Goal: Transaction & Acquisition: Book appointment/travel/reservation

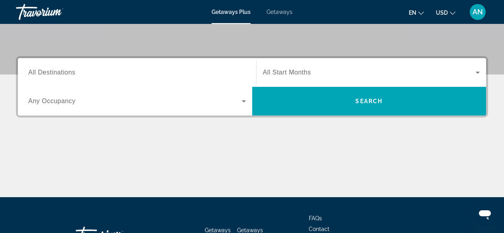
scroll to position [174, 0]
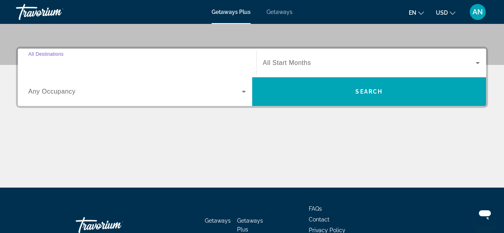
click at [103, 66] on input "Destination All Destinations" at bounding box center [137, 64] width 218 height 10
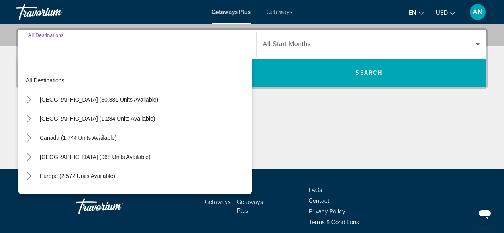
scroll to position [195, 0]
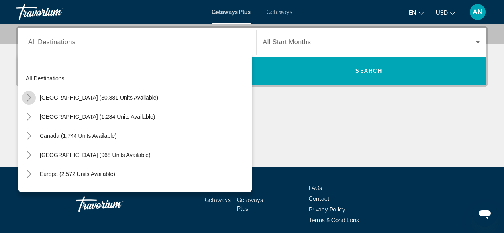
click at [25, 98] on icon "Toggle United States (30,881 units available)" at bounding box center [29, 98] width 8 height 8
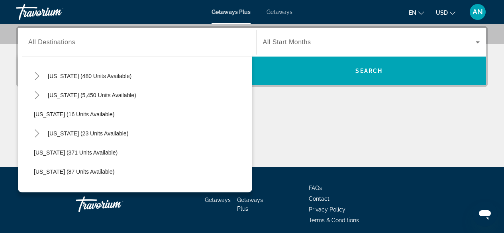
scroll to position [98, 0]
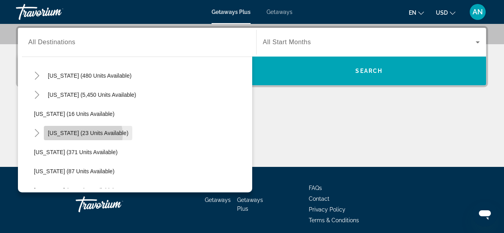
click at [83, 135] on span "[US_STATE] (23 units available)" at bounding box center [88, 133] width 81 height 6
type input "**********"
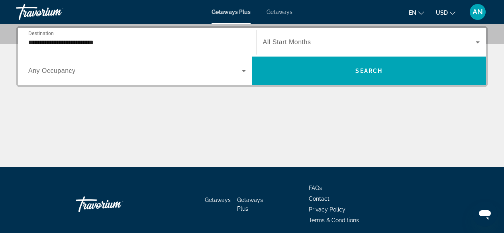
click at [282, 44] on span "All Start Months" at bounding box center [287, 42] width 48 height 7
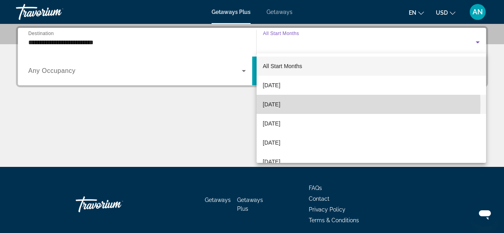
click at [275, 105] on span "[DATE]" at bounding box center [272, 105] width 18 height 10
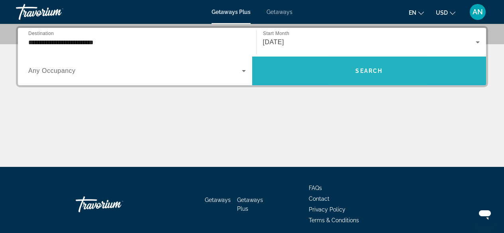
click at [357, 77] on span "Search widget" at bounding box center [369, 70] width 234 height 19
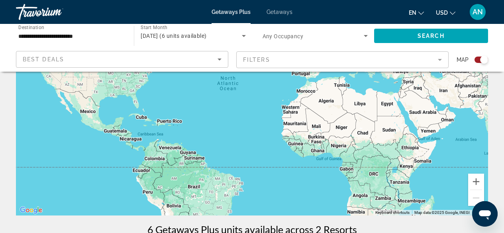
scroll to position [95, 0]
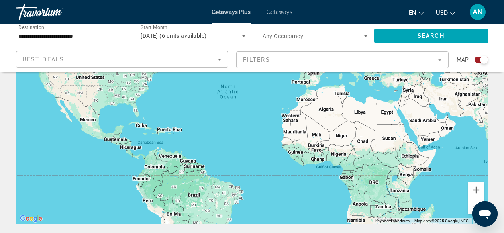
click at [281, 18] on div "Getaways Plus Getaways en English Español Français Italiano Português русский U…" at bounding box center [252, 12] width 504 height 21
click at [282, 14] on div "Getaways Plus Getaways en English Español Français Italiano Português русский U…" at bounding box center [252, 12] width 504 height 21
click at [282, 14] on span "Getaways" at bounding box center [280, 12] width 26 height 6
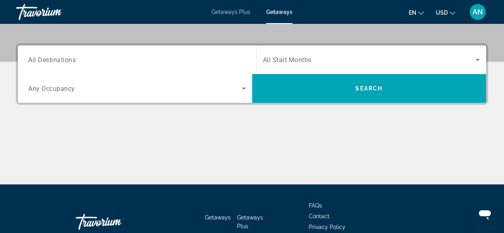
scroll to position [176, 0]
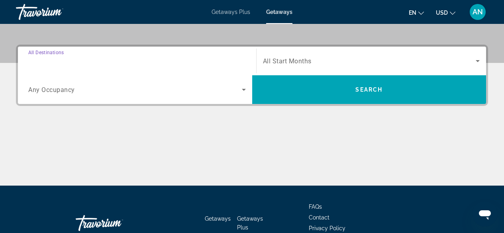
click at [89, 63] on input "Destination All Destinations" at bounding box center [137, 62] width 218 height 10
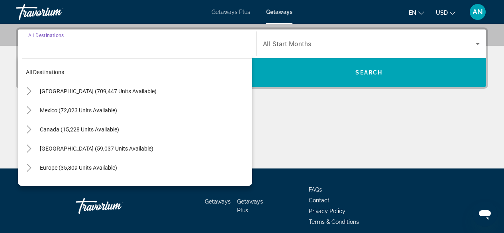
scroll to position [195, 0]
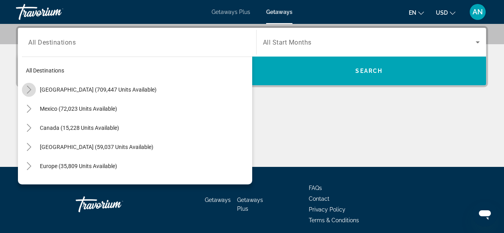
click at [26, 89] on icon "Toggle United States (709,447 units available)" at bounding box center [29, 90] width 8 height 8
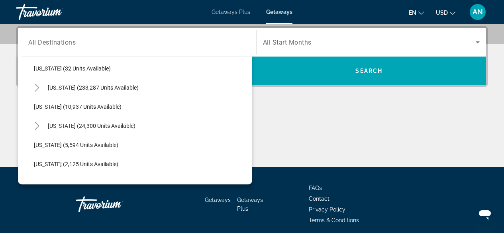
scroll to position [160, 0]
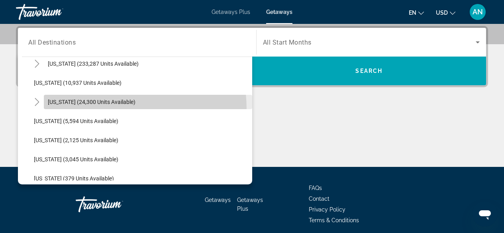
click at [72, 110] on span "Search widget" at bounding box center [148, 102] width 209 height 19
type input "**********"
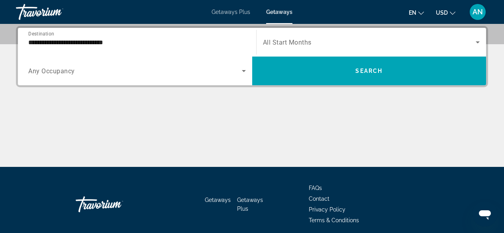
click at [310, 51] on div "Search widget" at bounding box center [371, 42] width 217 height 22
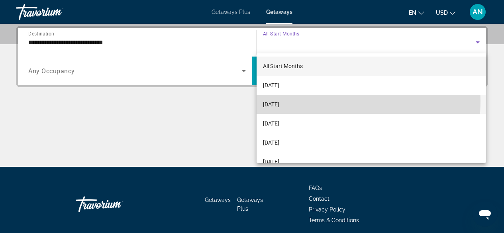
click at [280, 100] on span "[DATE]" at bounding box center [271, 105] width 16 height 10
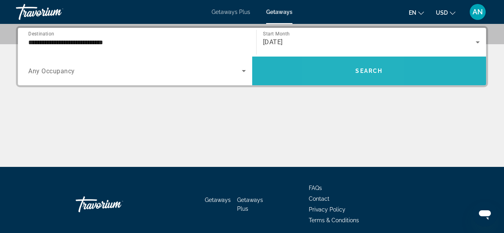
click at [344, 71] on span "Search widget" at bounding box center [369, 70] width 234 height 19
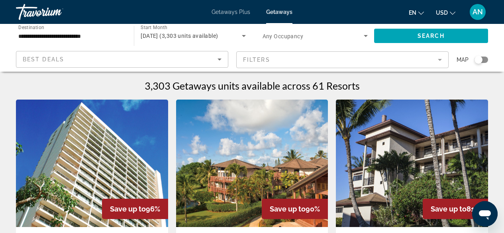
click at [481, 62] on div "Search widget" at bounding box center [479, 60] width 8 height 8
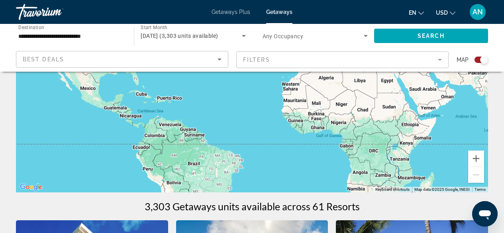
scroll to position [126, 0]
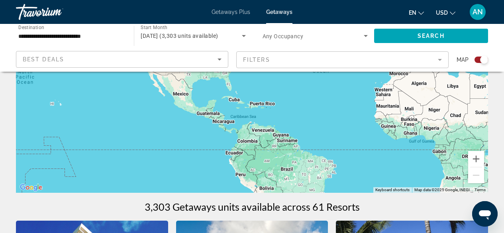
drag, startPoint x: 242, startPoint y: 117, endPoint x: 357, endPoint y: 127, distance: 114.9
click at [357, 127] on div "Main content" at bounding box center [252, 73] width 472 height 239
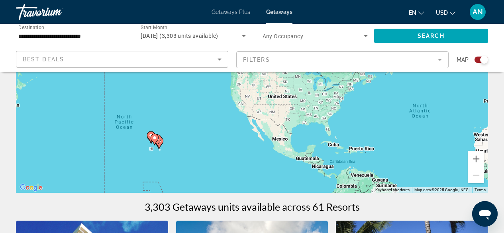
drag, startPoint x: 287, startPoint y: 132, endPoint x: 338, endPoint y: 164, distance: 60.2
click at [338, 164] on div "To activate drag with keyboard, press Alt + Enter. Once in keyboard drag state,…" at bounding box center [252, 73] width 472 height 239
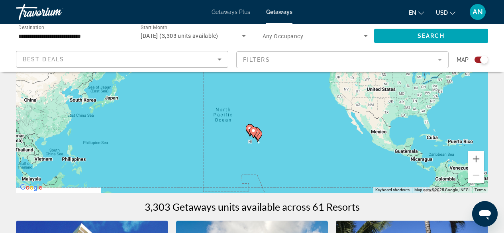
drag, startPoint x: 274, startPoint y: 149, endPoint x: 326, endPoint y: 131, distance: 54.9
click at [326, 131] on div "To activate drag with keyboard, press Alt + Enter. Once in keyboard drag state,…" at bounding box center [252, 73] width 472 height 239
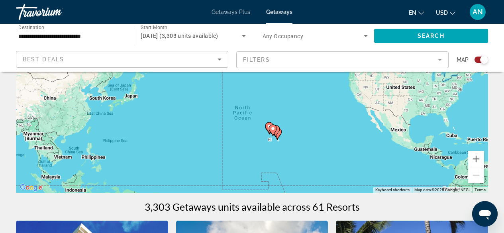
drag, startPoint x: 326, startPoint y: 131, endPoint x: 363, endPoint y: 128, distance: 37.6
click at [363, 128] on div "To activate drag with keyboard, press Alt + Enter. Once in keyboard drag state,…" at bounding box center [252, 73] width 472 height 239
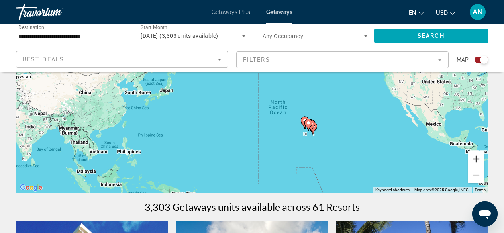
click at [481, 159] on button "Zoom in" at bounding box center [477, 159] width 16 height 16
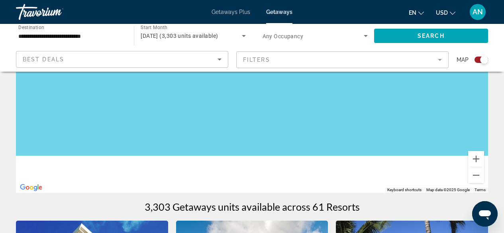
drag, startPoint x: 378, startPoint y: 154, endPoint x: 332, endPoint y: 82, distance: 85.5
click at [332, 82] on div "Main content" at bounding box center [252, 73] width 472 height 239
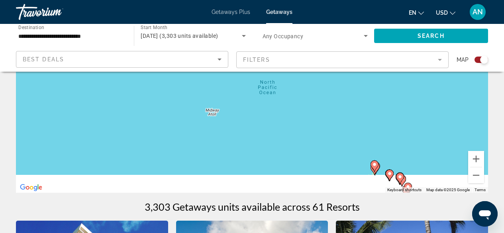
drag, startPoint x: 343, startPoint y: 130, endPoint x: 309, endPoint y: 47, distance: 89.4
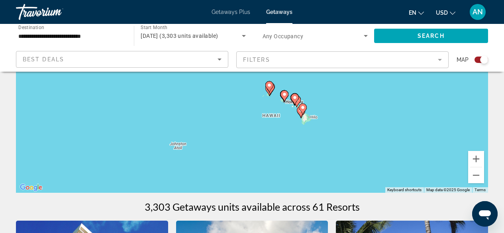
drag, startPoint x: 352, startPoint y: 108, endPoint x: 238, endPoint y: 124, distance: 115.9
click at [238, 124] on div "To activate drag with keyboard, press Alt + Enter. Once in keyboard drag state,…" at bounding box center [252, 73] width 472 height 239
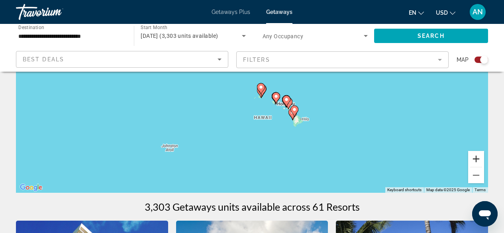
click at [479, 156] on button "Zoom in" at bounding box center [477, 159] width 16 height 16
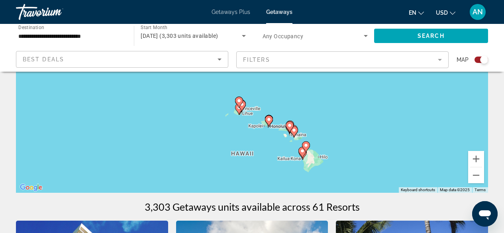
drag, startPoint x: 409, startPoint y: 137, endPoint x: 373, endPoint y: 127, distance: 36.9
click at [373, 127] on div "To activate drag with keyboard, press Alt + Enter. Once in keyboard drag state,…" at bounding box center [252, 73] width 472 height 239
click at [484, 166] on button "Zoom in" at bounding box center [477, 159] width 16 height 16
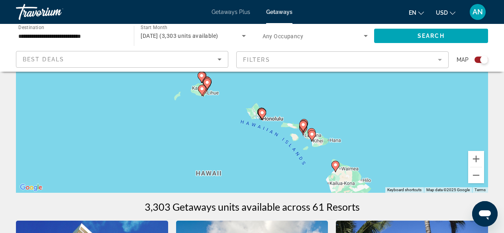
drag, startPoint x: 389, startPoint y: 139, endPoint x: 368, endPoint y: 84, distance: 59.3
click at [368, 84] on div "To activate drag with keyboard, press Alt + Enter. Once in keyboard drag state,…" at bounding box center [252, 73] width 472 height 239
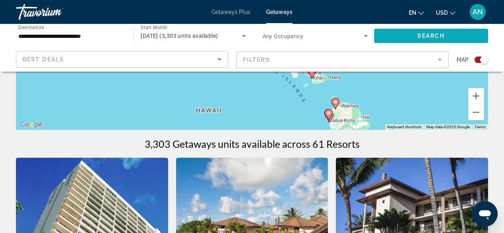
scroll to position [189, 0]
click at [359, 59] on mat-form-field "Filters" at bounding box center [342, 59] width 213 height 17
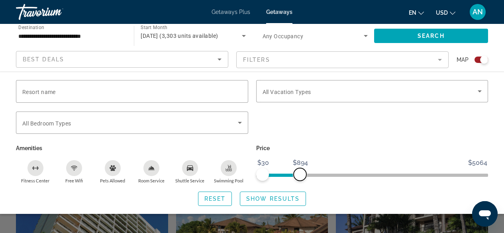
drag, startPoint x: 487, startPoint y: 176, endPoint x: 300, endPoint y: 166, distance: 186.9
click at [300, 174] on ngx-slider "$30 $5064 $30 $894" at bounding box center [372, 175] width 232 height 2
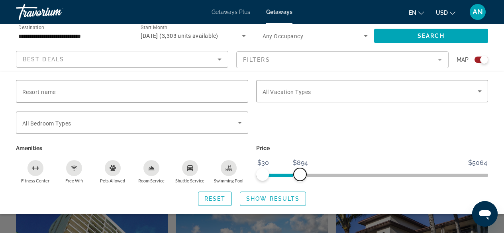
scroll to position [157, 0]
click at [304, 89] on span "All Vacation Types" at bounding box center [287, 92] width 49 height 6
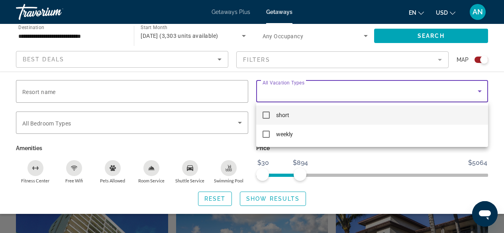
click at [142, 130] on div at bounding box center [252, 116] width 504 height 233
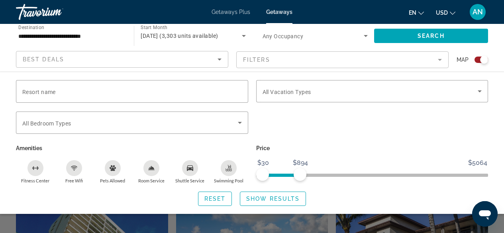
click at [142, 130] on div "Search widget" at bounding box center [132, 123] width 220 height 22
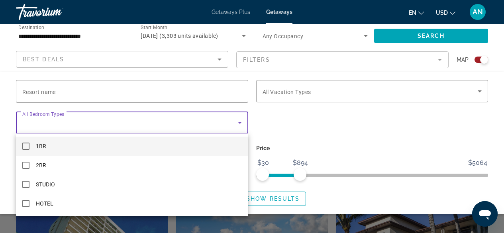
click at [321, 130] on div at bounding box center [252, 116] width 504 height 233
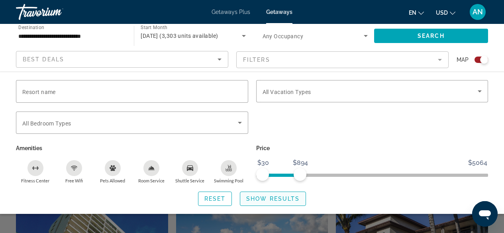
click at [285, 198] on span "Show Results" at bounding box center [272, 199] width 53 height 6
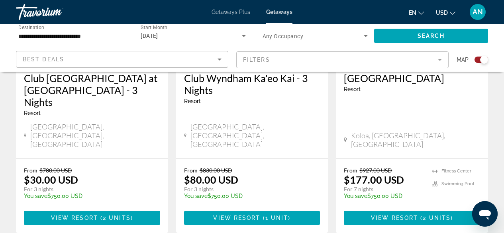
scroll to position [412, 0]
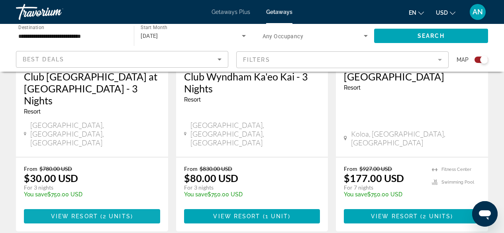
click at [87, 207] on span "Main content" at bounding box center [92, 216] width 136 height 19
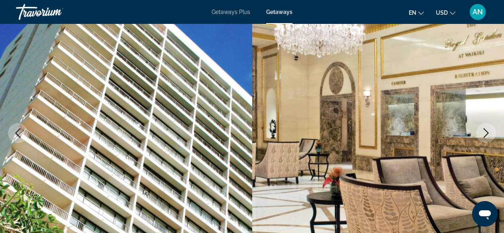
scroll to position [63, 0]
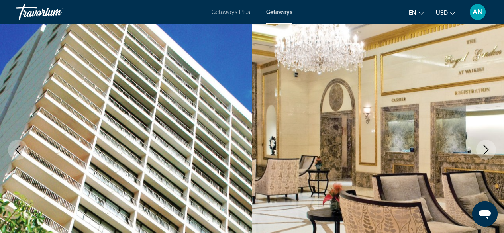
click at [488, 157] on button "Next image" at bounding box center [486, 150] width 20 height 20
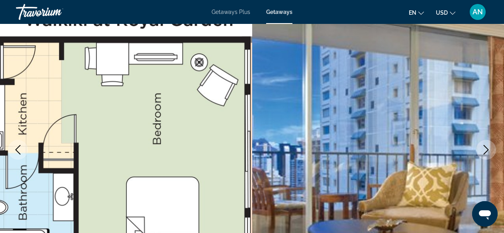
click at [488, 157] on button "Next image" at bounding box center [486, 150] width 20 height 20
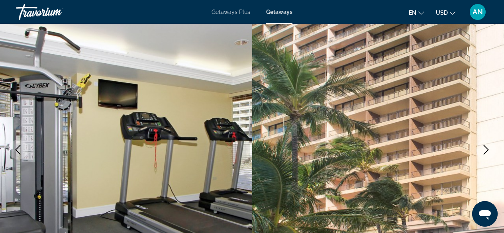
click at [16, 153] on icon "Previous image" at bounding box center [18, 150] width 10 height 10
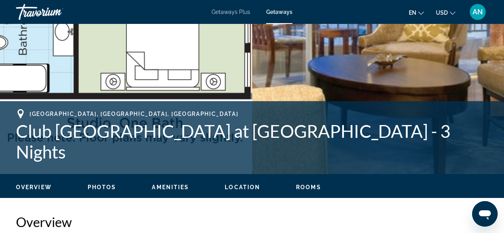
scroll to position [211, 0]
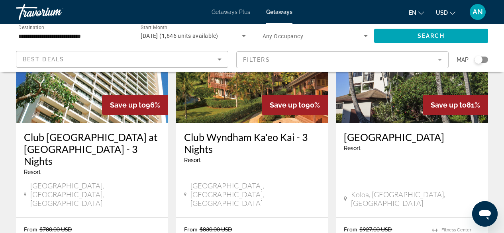
scroll to position [104, 0]
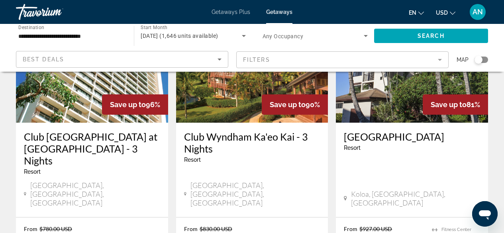
click at [253, 96] on img "Main content" at bounding box center [252, 59] width 152 height 128
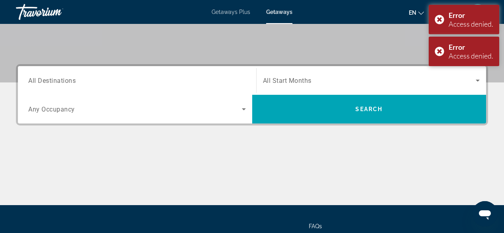
scroll to position [159, 0]
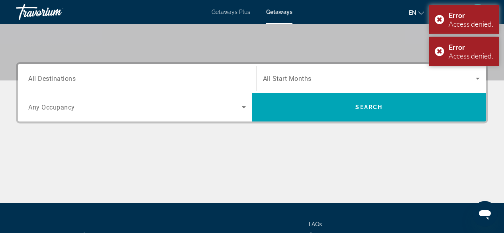
click at [84, 86] on div "Search widget" at bounding box center [137, 78] width 218 height 23
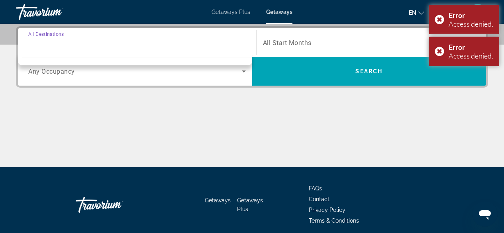
scroll to position [195, 0]
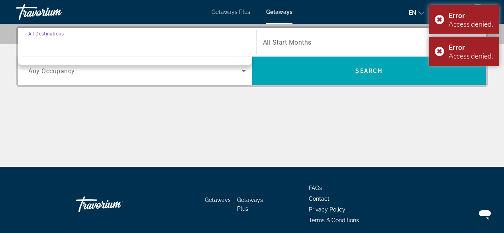
click at [94, 51] on div "Search widget" at bounding box center [137, 42] width 218 height 23
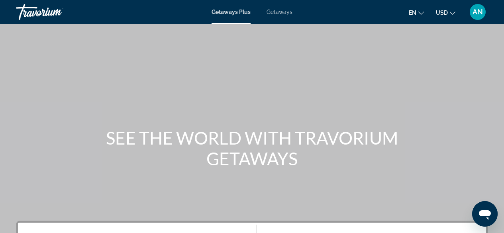
click at [281, 12] on span "Getaways" at bounding box center [280, 12] width 26 height 6
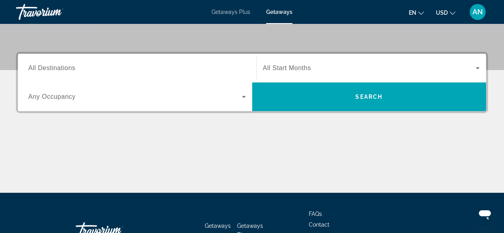
scroll to position [159, 0]
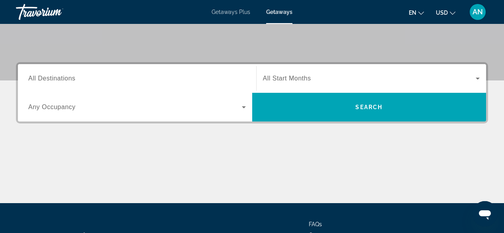
click at [161, 75] on input "Destination All Destinations" at bounding box center [137, 79] width 218 height 10
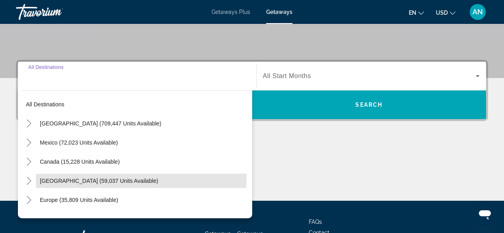
scroll to position [0, 0]
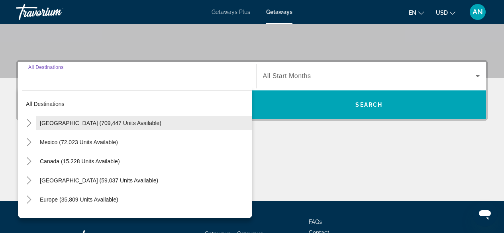
click at [130, 126] on span "Search widget" at bounding box center [144, 123] width 217 height 19
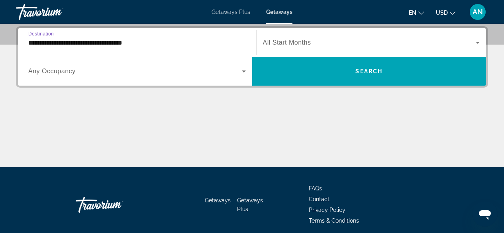
scroll to position [195, 0]
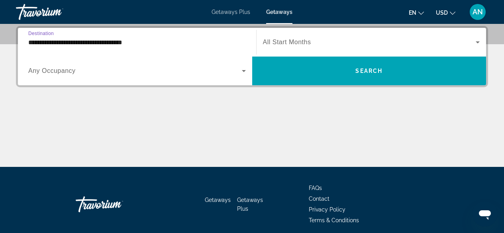
click at [208, 43] on input "**********" at bounding box center [137, 43] width 218 height 10
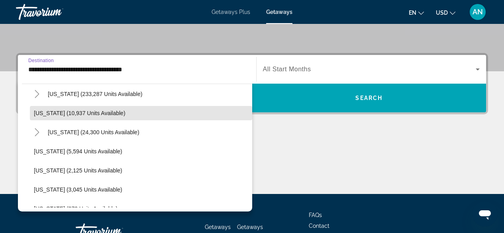
scroll to position [161, 0]
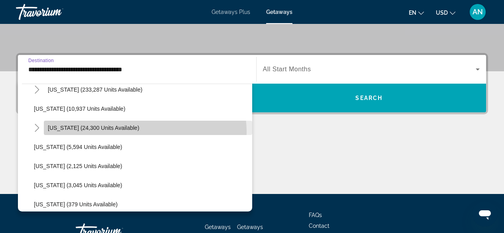
click at [139, 132] on span "Search widget" at bounding box center [148, 127] width 209 height 19
type input "**********"
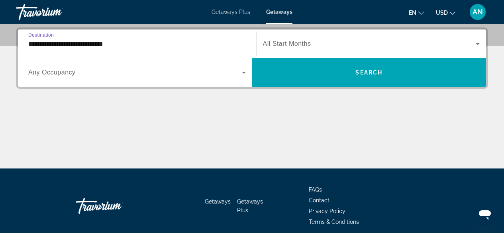
scroll to position [195, 0]
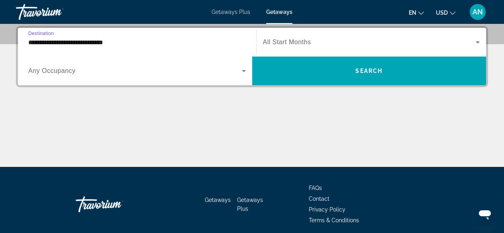
click at [297, 45] on span "All Start Months" at bounding box center [287, 42] width 48 height 7
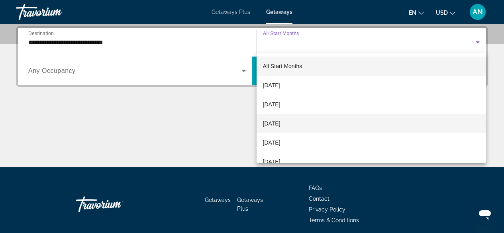
click at [281, 126] on span "[DATE]" at bounding box center [272, 124] width 18 height 10
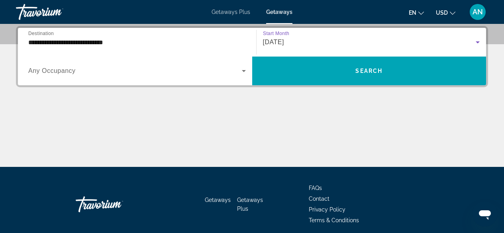
click at [116, 46] on input "**********" at bounding box center [137, 43] width 218 height 10
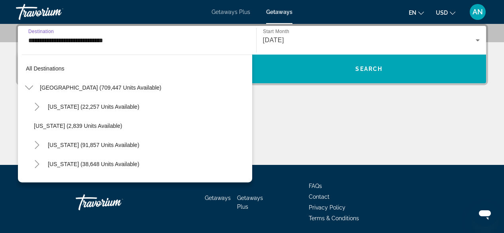
scroll to position [143, 0]
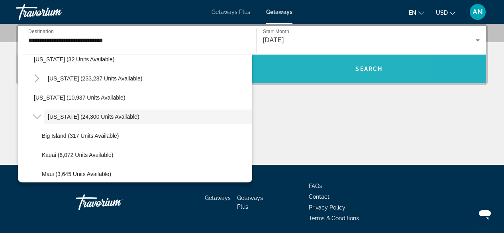
click at [307, 79] on span "Search widget" at bounding box center [369, 69] width 234 height 29
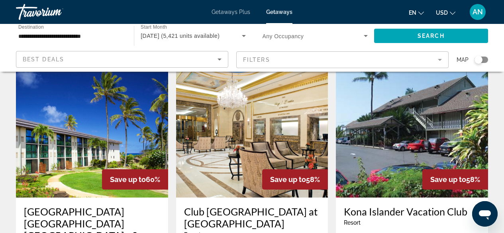
scroll to position [617, 0]
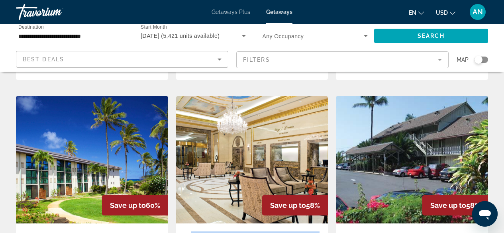
drag, startPoint x: 181, startPoint y: 189, endPoint x: 229, endPoint y: 199, distance: 48.5
copy h3 "Club Wyndham Royal Garden at Waikiki"
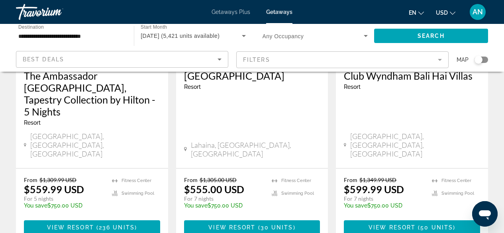
scroll to position [1113, 0]
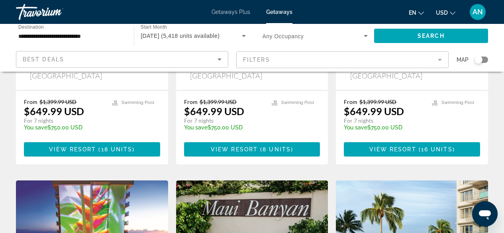
scroll to position [178, 0]
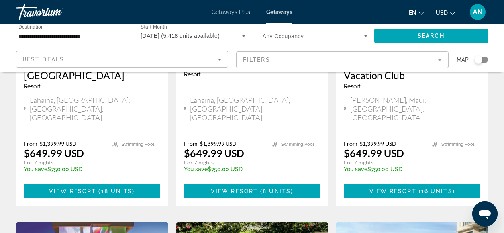
click at [385, 63] on mat-form-field "Filters" at bounding box center [342, 59] width 213 height 17
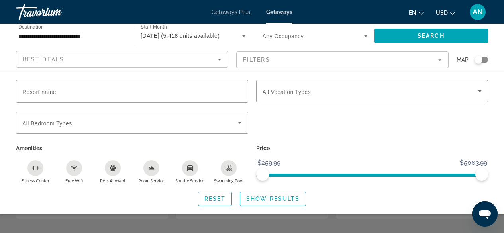
scroll to position [155, 0]
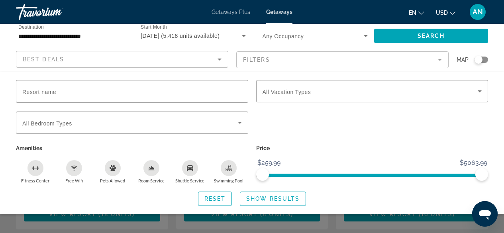
click at [215, 59] on icon "Sort by" at bounding box center [220, 60] width 10 height 10
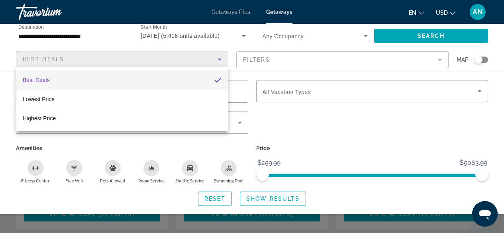
click at [81, 79] on mat-option "Best Deals" at bounding box center [122, 80] width 212 height 19
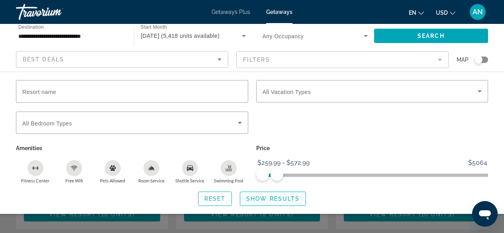
click at [289, 203] on span "Search widget" at bounding box center [272, 198] width 65 height 19
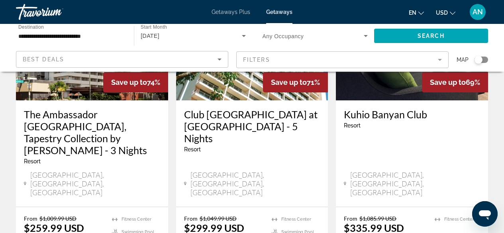
scroll to position [124, 0]
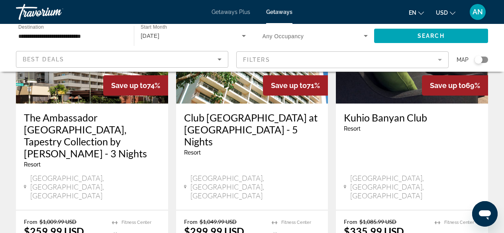
drag, startPoint x: 341, startPoint y: 118, endPoint x: 429, endPoint y: 118, distance: 88.9
click at [429, 118] on div "Kuhio Banyan Club Resort - This is an adults only resort Honolulu, HI, USA" at bounding box center [412, 157] width 152 height 106
copy h3 "Kuhio Banyan Club"
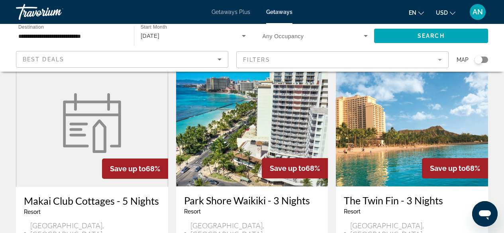
scroll to position [364, 0]
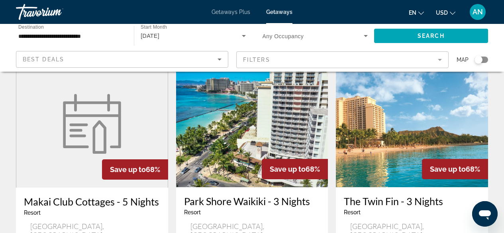
drag, startPoint x: 19, startPoint y: 171, endPoint x: 157, endPoint y: 172, distance: 138.0
click at [157, 188] on div "Makai Club Cottages - 5 Nights Resort - This is an adults only resort Princevil…" at bounding box center [92, 223] width 152 height 71
copy h3 "Makai Club Cottages - 5 Nights"
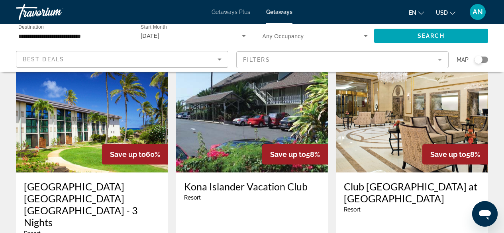
scroll to position [671, 0]
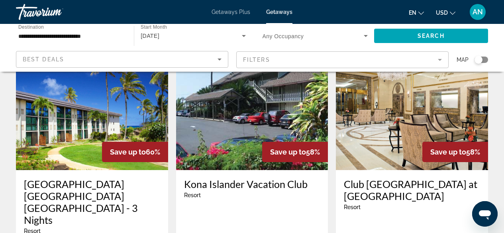
click at [362, 178] on h3 "Club Wyndham Royal Garden at Waikiki" at bounding box center [412, 190] width 136 height 24
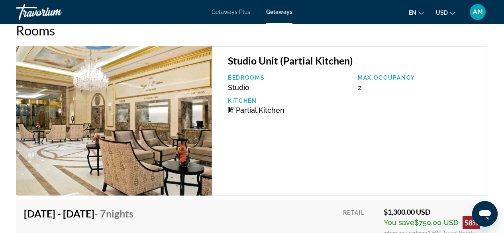
scroll to position [1680, 0]
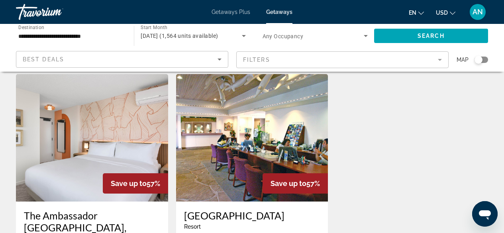
scroll to position [968, 0]
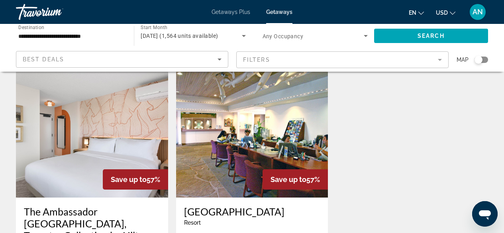
click at [83, 206] on h3 "The Ambassador Hotel of Waikiki, Tapestry Collection by Hilton - 5 Nights" at bounding box center [92, 230] width 136 height 48
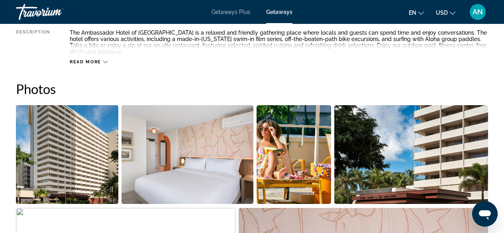
scroll to position [468, 0]
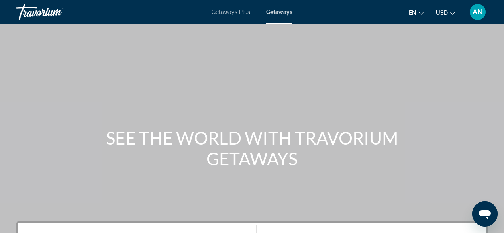
click at [238, 13] on span "Getaways Plus" at bounding box center [231, 12] width 39 height 6
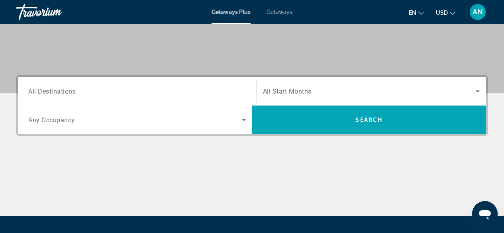
scroll to position [150, 0]
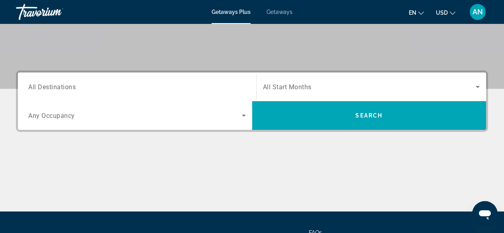
click at [314, 91] on span "Search widget" at bounding box center [369, 87] width 213 height 10
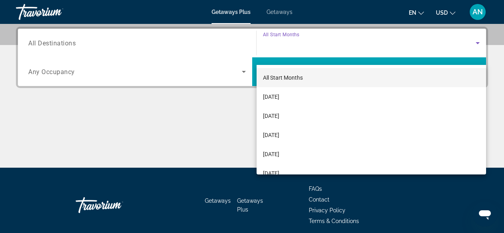
scroll to position [195, 0]
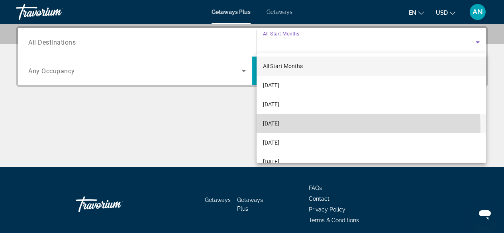
click at [306, 128] on mat-option "[DATE]" at bounding box center [372, 123] width 230 height 19
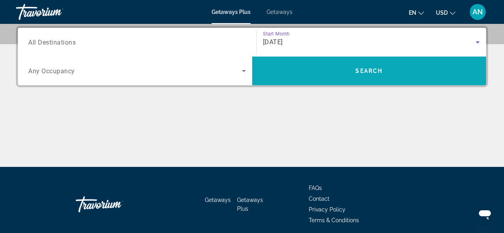
click at [384, 76] on span "Search widget" at bounding box center [369, 70] width 234 height 19
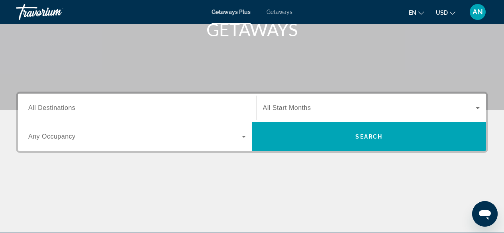
scroll to position [141, 0]
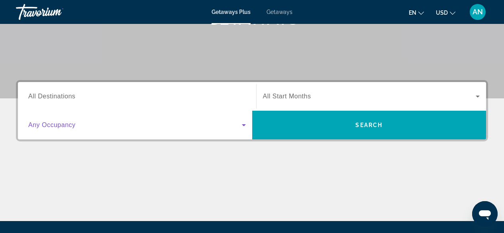
click at [98, 129] on span "Search widget" at bounding box center [135, 125] width 214 height 10
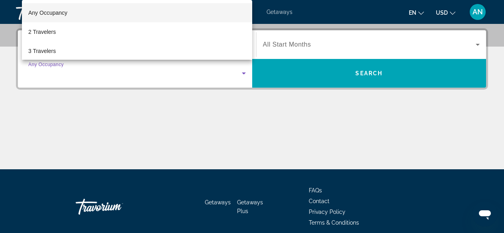
scroll to position [195, 0]
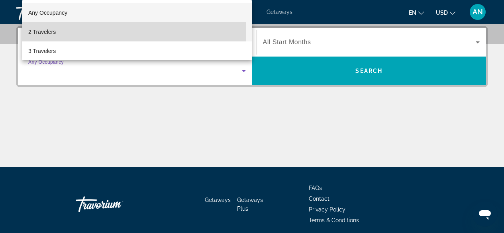
click at [59, 31] on mat-option "2 Travelers" at bounding box center [137, 31] width 230 height 19
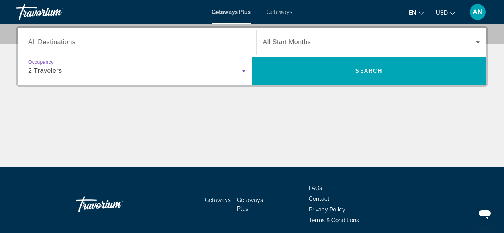
click at [69, 75] on div "2 Travelers" at bounding box center [135, 71] width 214 height 10
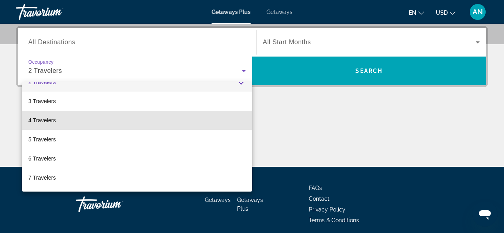
scroll to position [32, 0]
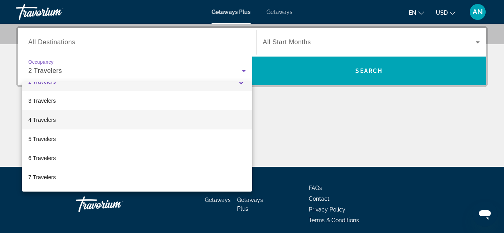
click at [184, 119] on mat-option "4 Travelers" at bounding box center [137, 119] width 230 height 19
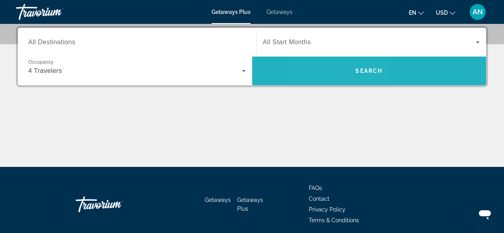
click at [337, 66] on span "Search widget" at bounding box center [369, 70] width 234 height 19
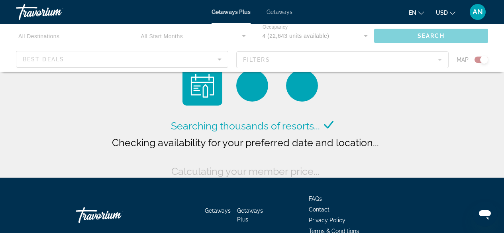
click at [219, 59] on div "Main content" at bounding box center [252, 48] width 504 height 48
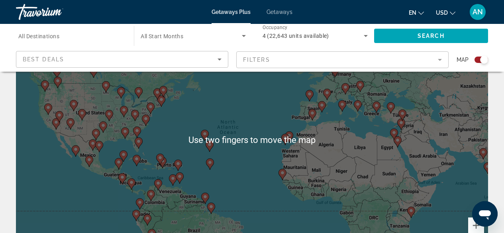
scroll to position [61, 0]
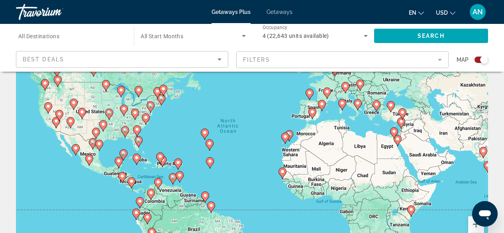
click at [78, 40] on input "Destination All Destinations" at bounding box center [70, 36] width 105 height 10
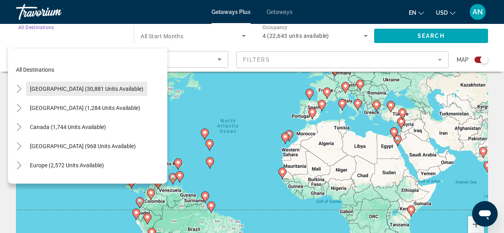
click at [114, 92] on span "[GEOGRAPHIC_DATA] (30,881 units available)" at bounding box center [87, 89] width 114 height 6
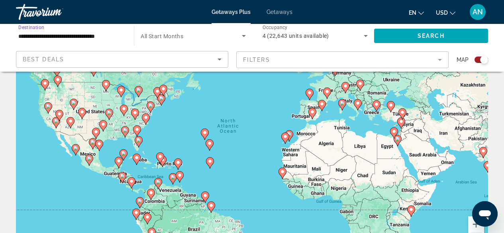
click at [83, 32] on input "**********" at bounding box center [70, 36] width 105 height 10
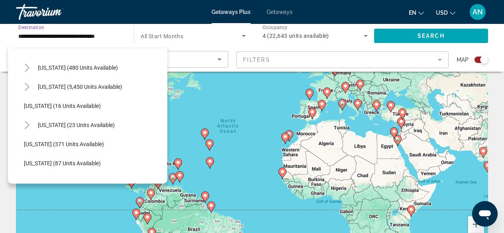
scroll to position [98, 0]
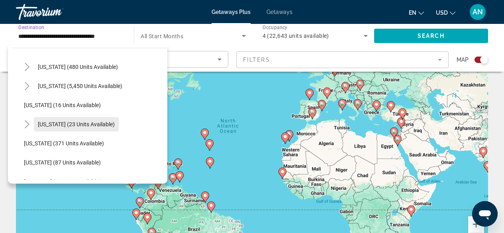
click at [91, 122] on span "[US_STATE] (23 units available)" at bounding box center [76, 124] width 77 height 6
type input "**********"
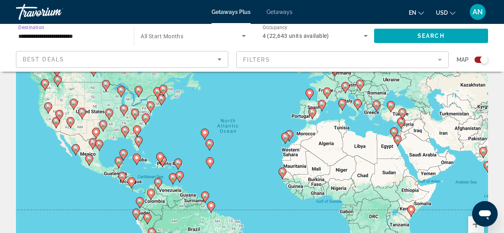
click at [284, 61] on mat-form-field "Filters" at bounding box center [342, 59] width 213 height 17
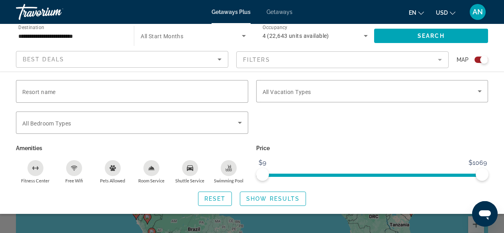
click at [181, 37] on span "All Start Months" at bounding box center [162, 36] width 43 height 6
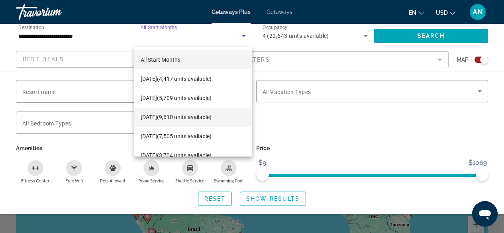
click at [212, 119] on span "November 2025 (9,610 units available)" at bounding box center [176, 117] width 71 height 10
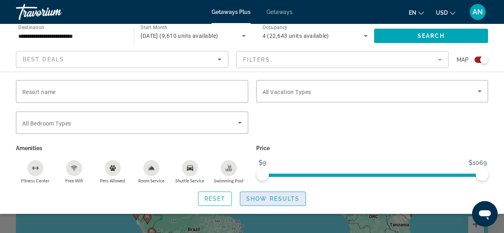
click at [272, 202] on span "Search widget" at bounding box center [272, 198] width 65 height 19
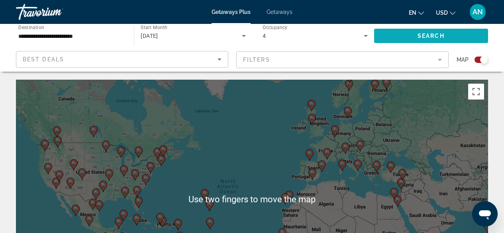
click at [411, 32] on span "Search widget" at bounding box center [431, 35] width 114 height 19
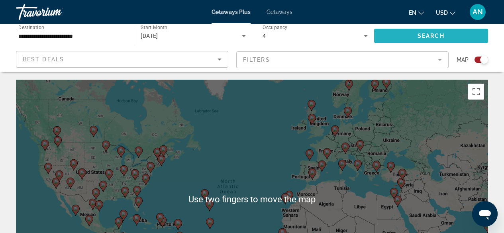
click at [433, 35] on span "Search" at bounding box center [431, 36] width 27 height 6
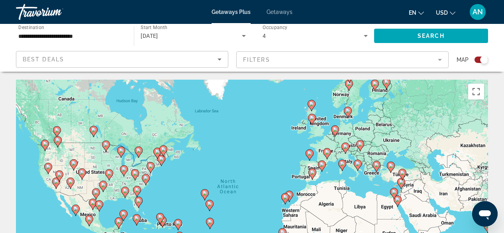
click at [92, 39] on input "**********" at bounding box center [70, 36] width 105 height 10
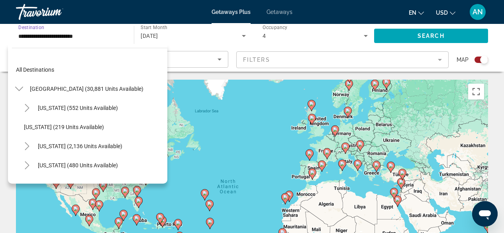
scroll to position [105, 0]
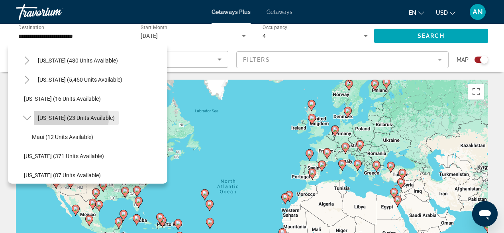
click at [70, 118] on span "[US_STATE] (23 units available)" at bounding box center [76, 118] width 77 height 6
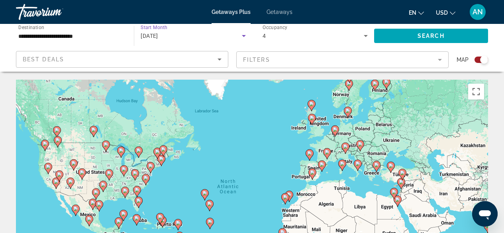
click at [158, 36] on span "[DATE]" at bounding box center [150, 36] width 18 height 6
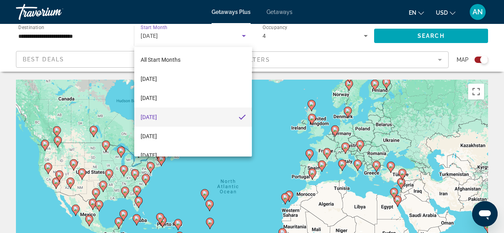
click at [157, 120] on span "[DATE]" at bounding box center [149, 117] width 16 height 10
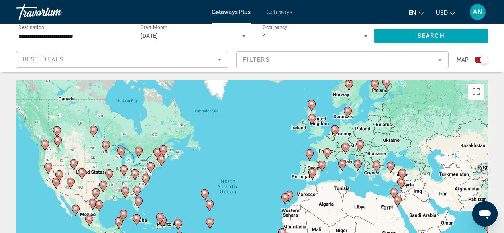
click at [278, 33] on div "4" at bounding box center [313, 36] width 101 height 10
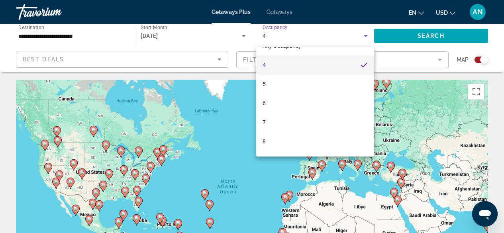
scroll to position [0, 0]
click at [304, 56] on mat-option "Any Occupancy" at bounding box center [315, 59] width 118 height 19
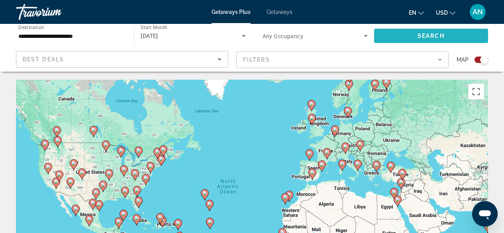
click at [418, 35] on span "Search" at bounding box center [431, 36] width 27 height 6
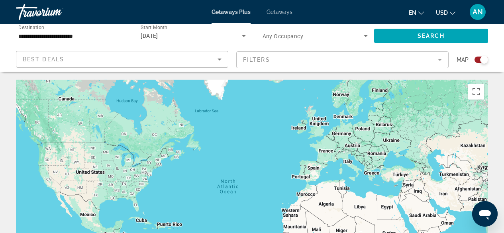
click at [274, 12] on span "Getaways" at bounding box center [280, 12] width 26 height 6
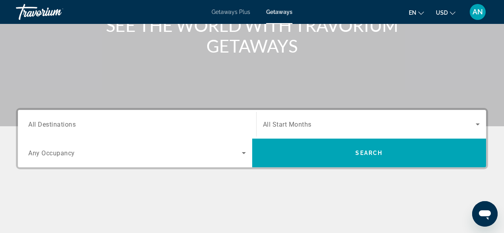
scroll to position [116, 0]
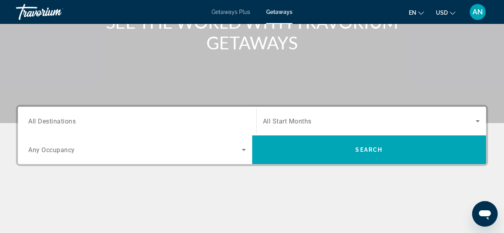
click at [89, 123] on input "Destination All Destinations" at bounding box center [137, 122] width 218 height 10
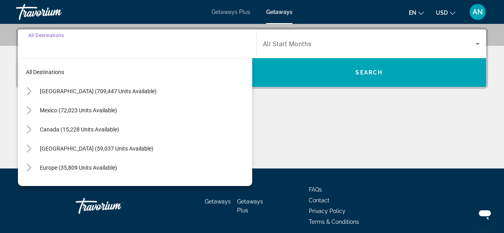
scroll to position [195, 0]
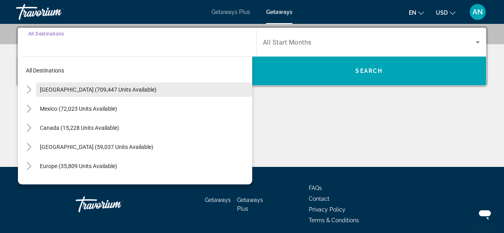
click at [104, 93] on span "[GEOGRAPHIC_DATA] (709,447 units available)" at bounding box center [98, 90] width 117 height 6
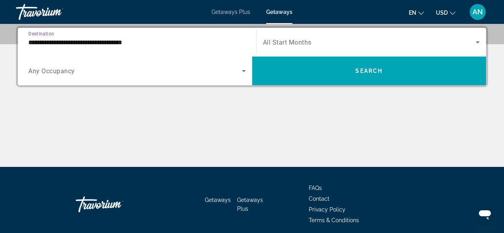
click at [102, 43] on input "**********" at bounding box center [137, 43] width 218 height 10
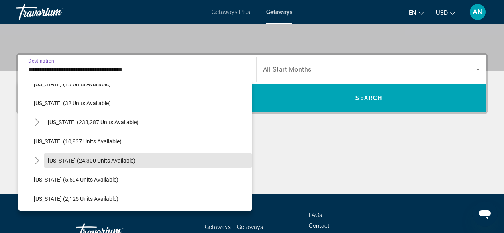
scroll to position [128, 0]
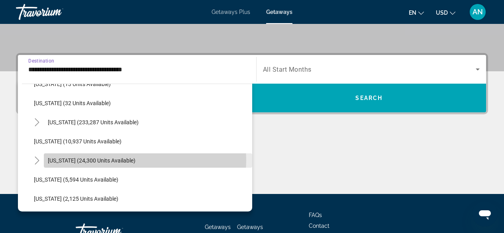
click at [134, 160] on span "Search widget" at bounding box center [148, 160] width 209 height 19
type input "**********"
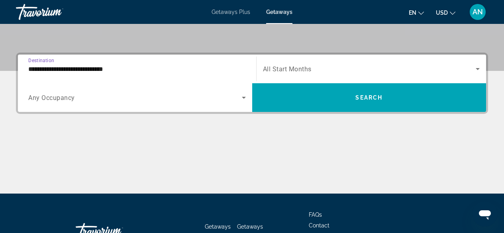
scroll to position [195, 0]
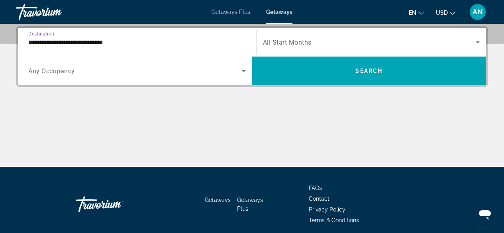
click at [108, 73] on span "Search widget" at bounding box center [135, 71] width 214 height 10
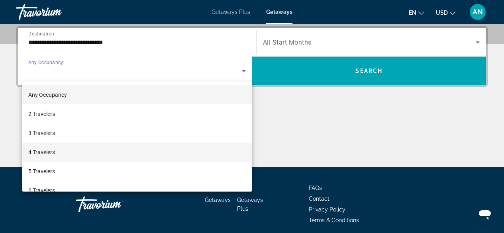
click at [72, 152] on mat-option "4 Travelers" at bounding box center [137, 152] width 230 height 19
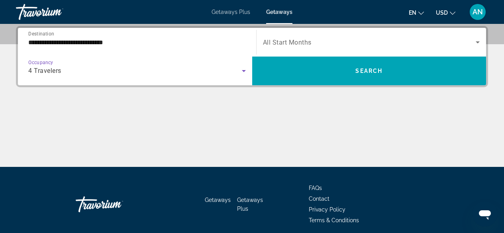
click at [294, 43] on span "All Start Months" at bounding box center [287, 43] width 49 height 8
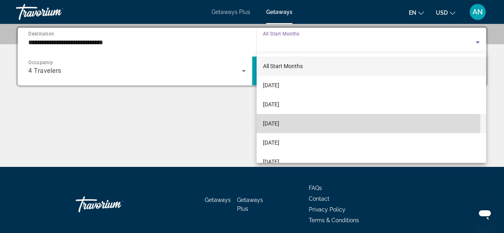
click at [280, 120] on span "[DATE]" at bounding box center [271, 124] width 16 height 10
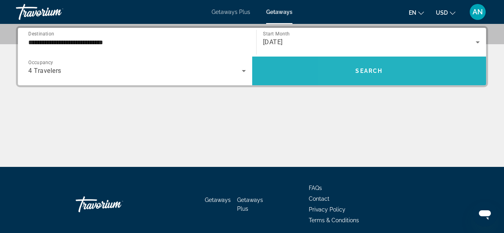
click at [352, 65] on span "Search widget" at bounding box center [369, 70] width 234 height 19
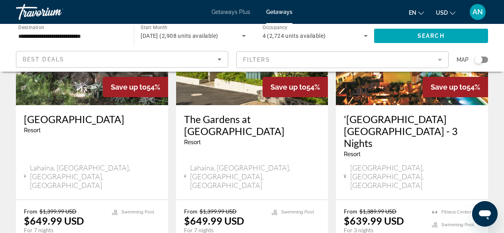
scroll to position [1099, 0]
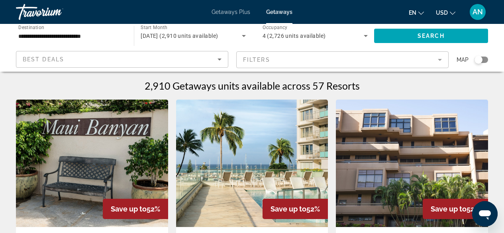
click at [264, 63] on mat-form-field "Filters" at bounding box center [342, 59] width 213 height 17
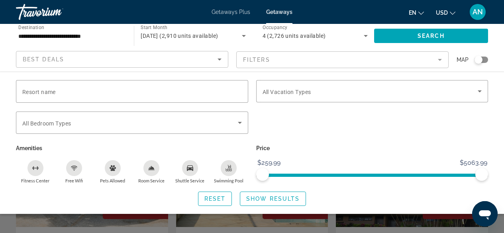
click at [175, 65] on div "Best Deals" at bounding box center [122, 62] width 199 height 22
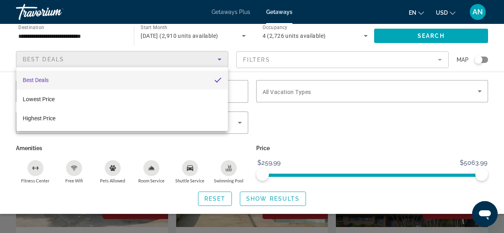
click at [136, 62] on div at bounding box center [252, 116] width 504 height 233
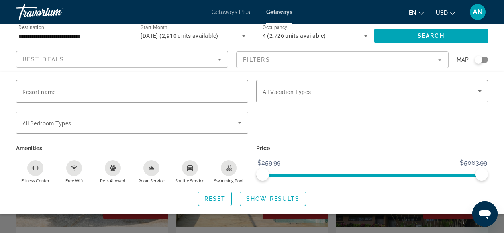
click at [482, 61] on div "Search widget" at bounding box center [479, 60] width 8 height 8
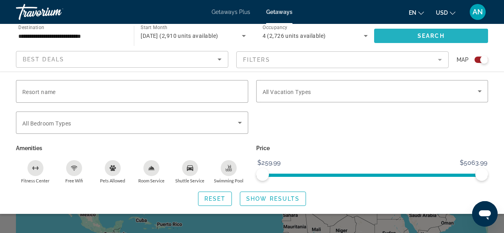
click at [449, 38] on span "Search widget" at bounding box center [431, 35] width 114 height 19
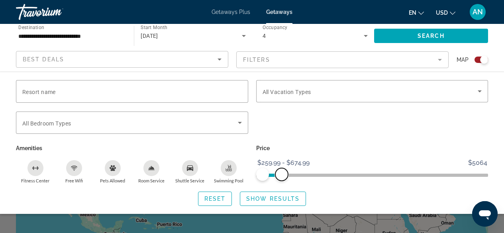
drag, startPoint x: 480, startPoint y: 176, endPoint x: 282, endPoint y: 179, distance: 198.2
click at [282, 179] on span "ngx-slider-max" at bounding box center [282, 174] width 13 height 13
click at [258, 198] on span "Show Results" at bounding box center [272, 199] width 53 height 6
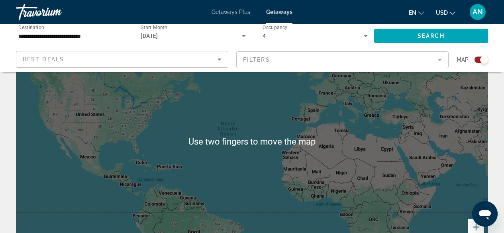
scroll to position [58, 0]
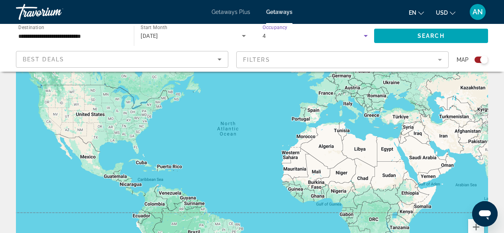
click at [304, 39] on div "4" at bounding box center [313, 36] width 101 height 10
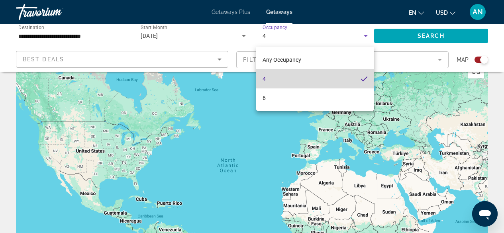
scroll to position [29, 0]
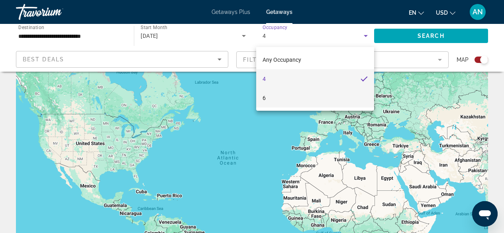
click at [305, 99] on mat-option "6" at bounding box center [315, 98] width 118 height 19
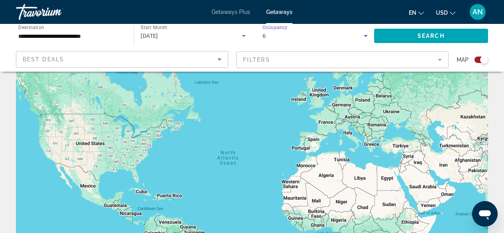
click at [315, 55] on mat-form-field "Filters" at bounding box center [342, 59] width 213 height 17
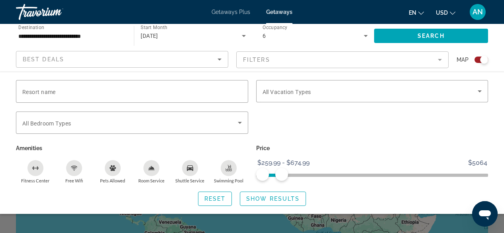
click at [313, 36] on div "6" at bounding box center [313, 36] width 101 height 10
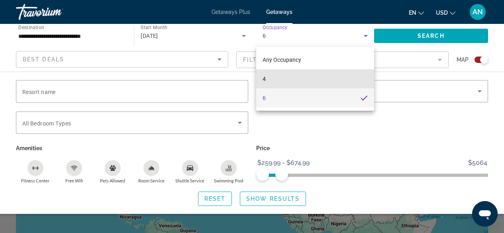
scroll to position [26, 0]
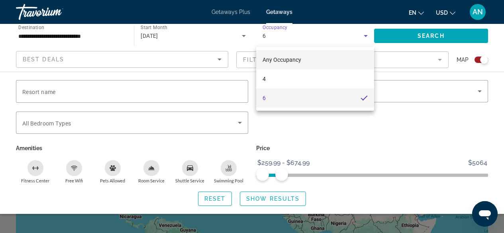
click at [307, 57] on mat-option "Any Occupancy" at bounding box center [315, 59] width 118 height 19
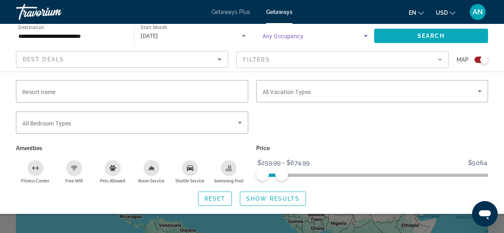
click at [431, 34] on span "Search" at bounding box center [431, 36] width 27 height 6
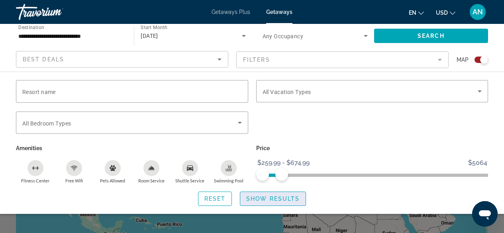
click at [265, 200] on span "Show Results" at bounding box center [272, 199] width 53 height 6
click at [57, 43] on div "**********" at bounding box center [70, 36] width 105 height 23
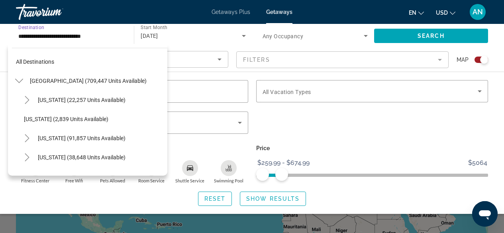
scroll to position [143, 0]
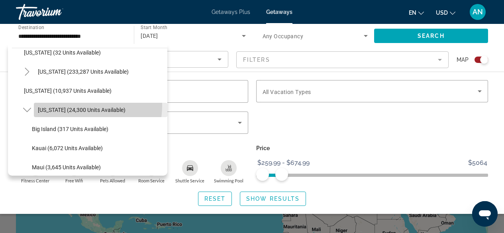
click at [68, 105] on span "Search widget" at bounding box center [101, 109] width 134 height 19
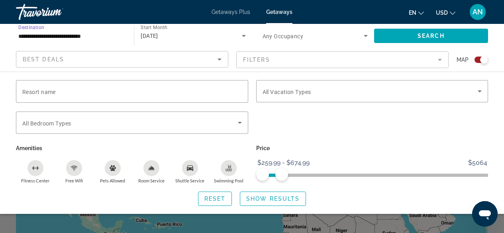
click at [62, 34] on input "**********" at bounding box center [70, 36] width 105 height 10
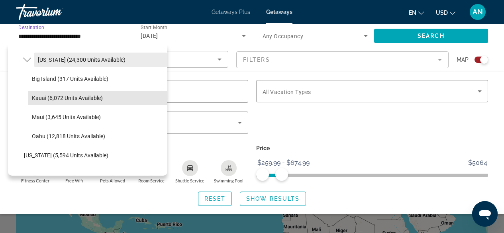
scroll to position [194, 0]
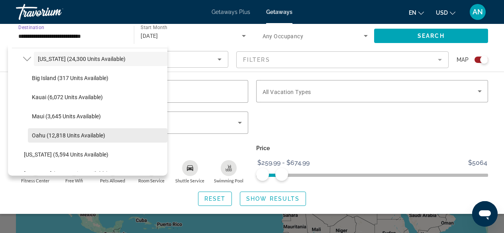
click at [94, 138] on span "Oahu (12,818 units available)" at bounding box center [68, 135] width 73 height 6
type input "**********"
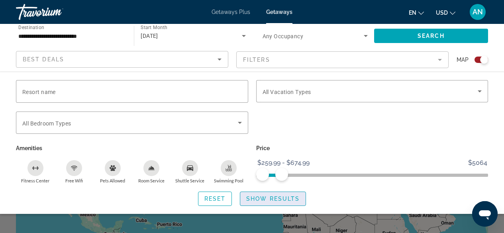
click at [271, 203] on span "Search widget" at bounding box center [272, 198] width 65 height 19
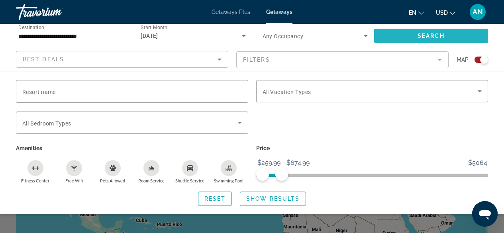
click at [441, 32] on span "Search widget" at bounding box center [431, 35] width 114 height 19
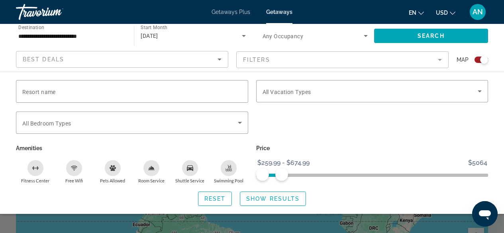
scroll to position [38, 0]
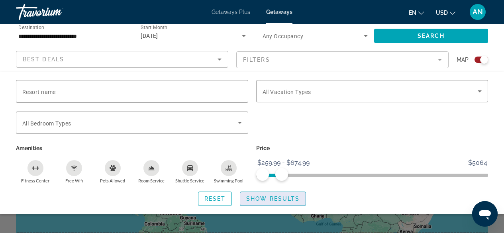
click at [268, 196] on span "Show Results" at bounding box center [272, 199] width 53 height 6
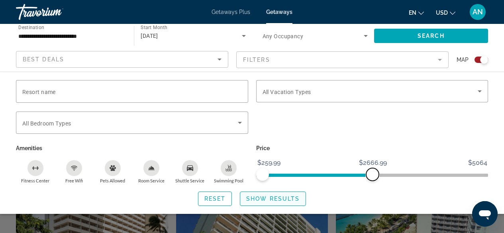
scroll to position [190, 0]
click at [291, 204] on span "Search widget" at bounding box center [272, 198] width 65 height 19
click at [185, 222] on div "Search widget" at bounding box center [252, 177] width 504 height 114
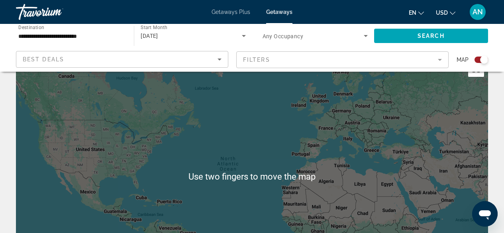
scroll to position [0, 0]
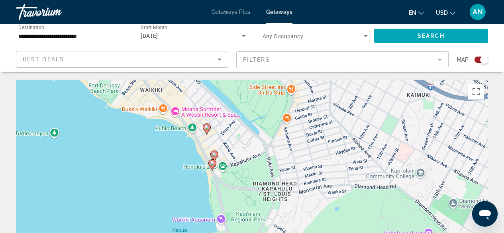
click at [213, 165] on image "Main content" at bounding box center [212, 163] width 5 height 5
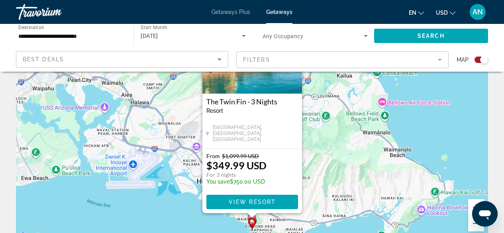
scroll to position [81, 0]
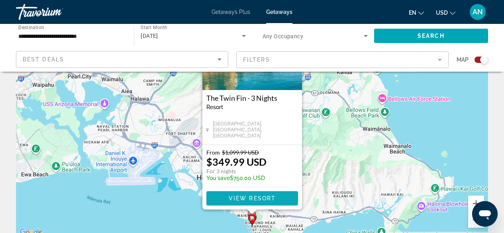
click at [272, 201] on span "View Resort" at bounding box center [251, 198] width 47 height 6
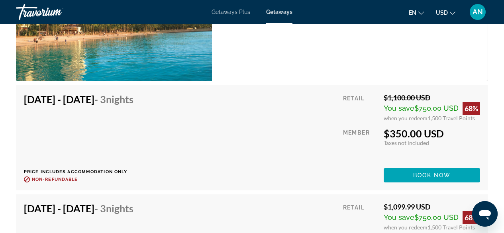
scroll to position [1537, 0]
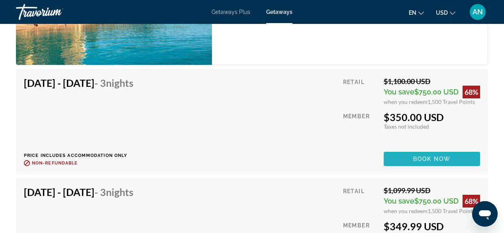
click at [425, 162] on span "Book now" at bounding box center [432, 159] width 38 height 6
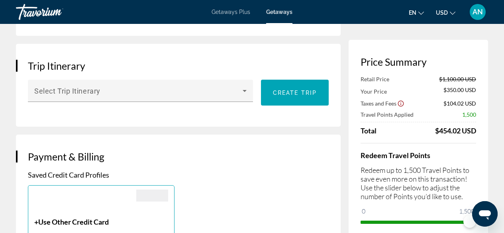
scroll to position [452, 0]
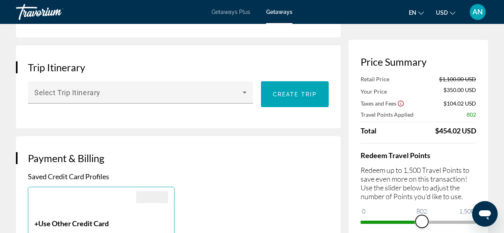
drag, startPoint x: 471, startPoint y: 225, endPoint x: 422, endPoint y: 227, distance: 49.1
click at [422, 227] on span "ngx-slider" at bounding box center [422, 221] width 13 height 13
drag, startPoint x: 896, startPoint y: 422, endPoint x: 486, endPoint y: 226, distance: 454.2
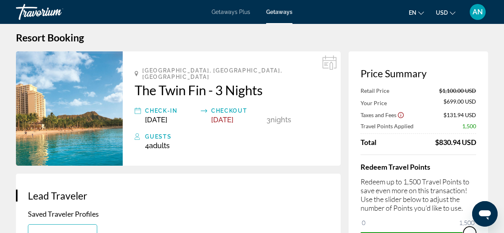
scroll to position [0, 0]
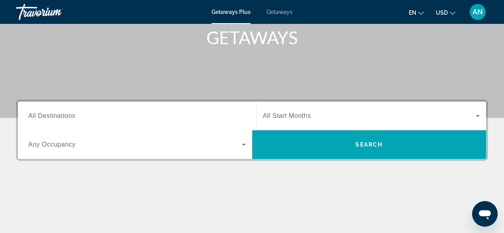
scroll to position [123, 0]
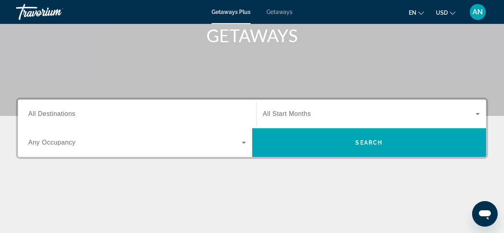
click at [219, 118] on input "Destination All Destinations" at bounding box center [137, 115] width 218 height 10
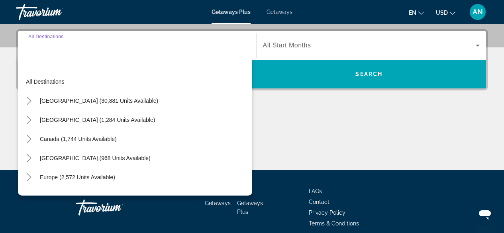
scroll to position [195, 0]
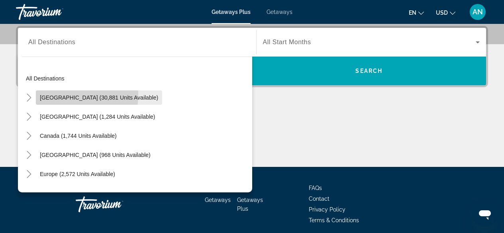
click at [58, 95] on span "[GEOGRAPHIC_DATA] (30,881 units available)" at bounding box center [99, 97] width 118 height 6
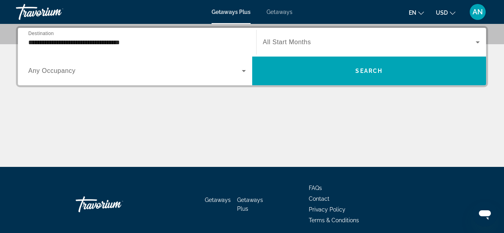
drag, startPoint x: 65, startPoint y: 34, endPoint x: 64, endPoint y: 38, distance: 4.1
click at [64, 38] on div "**********" at bounding box center [137, 42] width 218 height 23
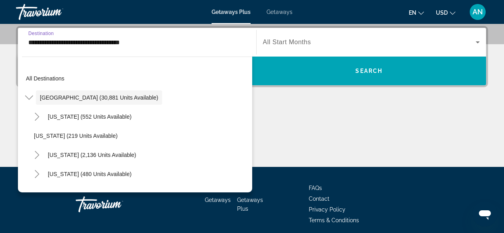
scroll to position [176, 0]
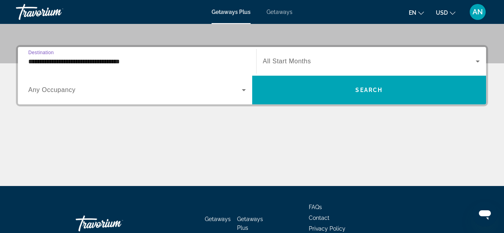
click at [54, 62] on input "**********" at bounding box center [137, 62] width 218 height 10
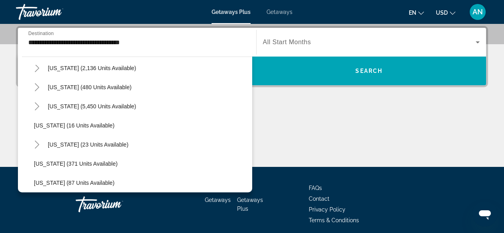
scroll to position [95, 0]
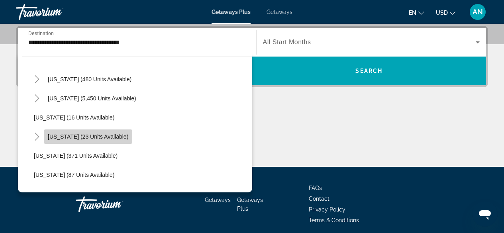
click at [95, 138] on span "[US_STATE] (23 units available)" at bounding box center [88, 137] width 81 height 6
type input "**********"
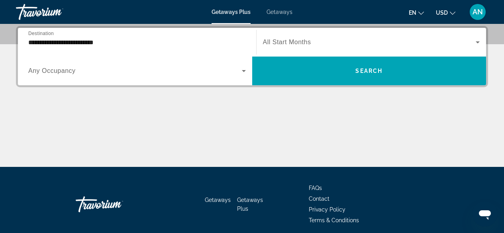
click at [310, 47] on div "Search widget" at bounding box center [371, 42] width 217 height 22
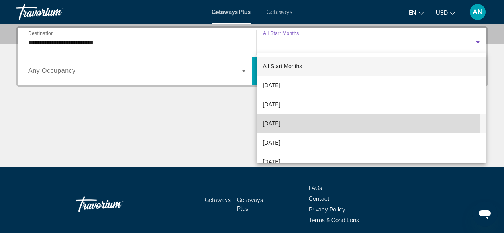
click at [281, 121] on span "[DATE]" at bounding box center [272, 124] width 18 height 10
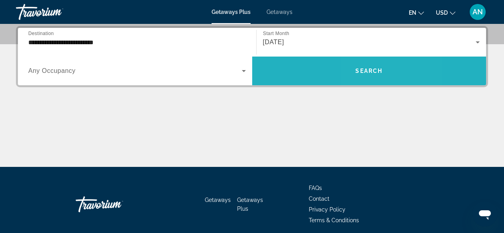
click at [364, 75] on span "Search widget" at bounding box center [369, 70] width 234 height 19
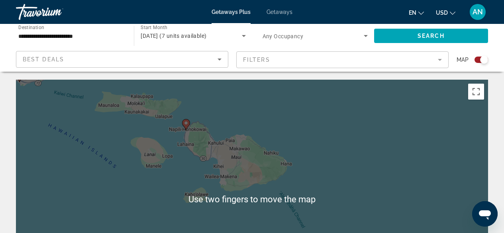
scroll to position [1, 0]
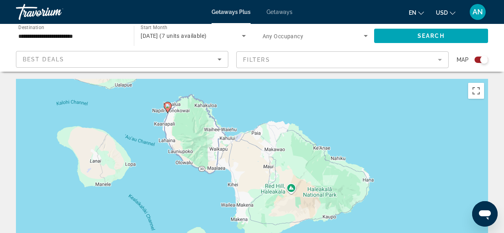
click at [169, 108] on div "To activate drag with keyboard, press Alt + Enter. Once in keyboard drag state,…" at bounding box center [252, 198] width 472 height 239
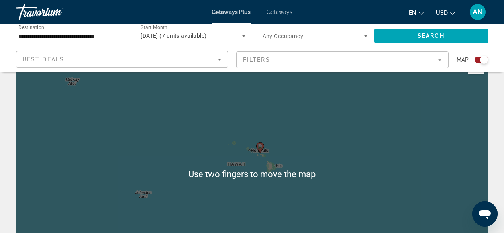
scroll to position [21, 0]
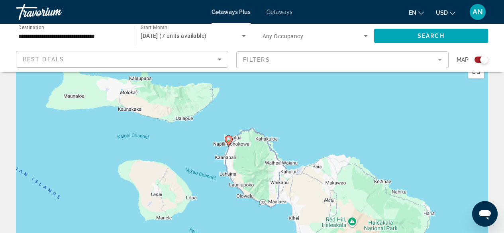
click at [230, 140] on image "Main content" at bounding box center [228, 139] width 5 height 5
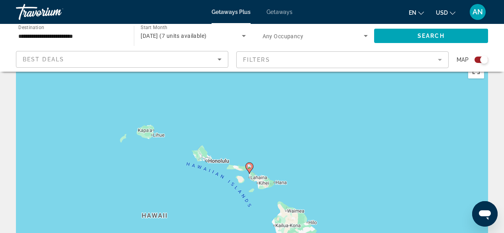
click at [251, 166] on image "Main content" at bounding box center [249, 166] width 5 height 5
type input "**********"
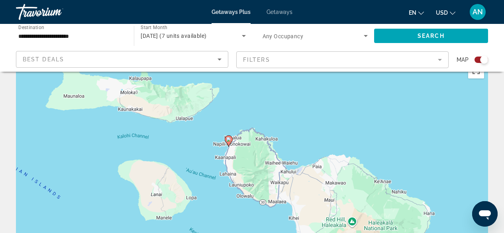
click at [228, 140] on image "Main content" at bounding box center [228, 139] width 5 height 5
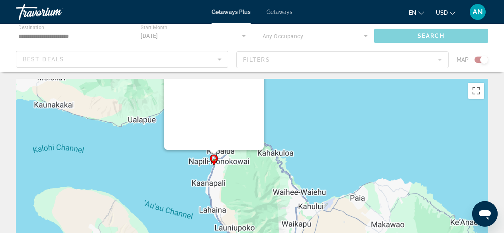
scroll to position [0, 0]
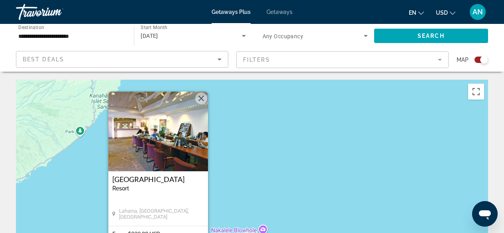
click at [139, 181] on h3 "[GEOGRAPHIC_DATA]" at bounding box center [158, 179] width 92 height 8
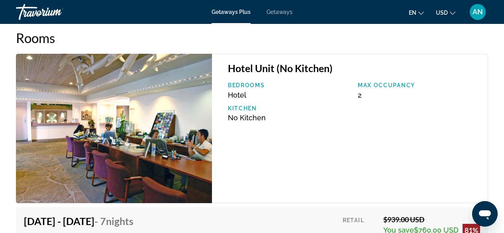
scroll to position [1486, 0]
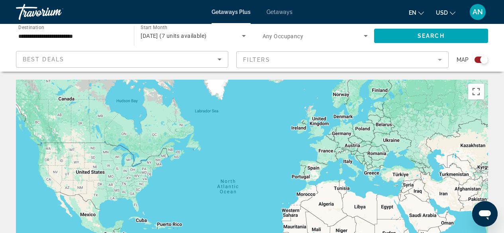
click at [480, 59] on div "Search widget" at bounding box center [482, 60] width 14 height 6
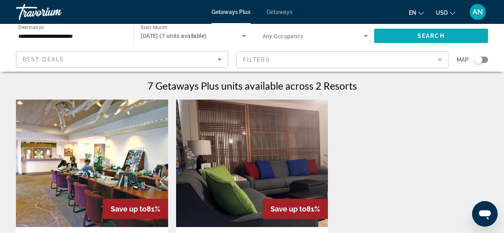
click at [431, 36] on span "Search" at bounding box center [431, 36] width 27 height 6
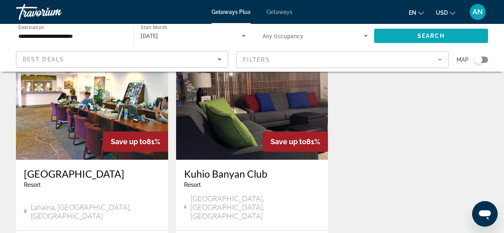
scroll to position [82, 0]
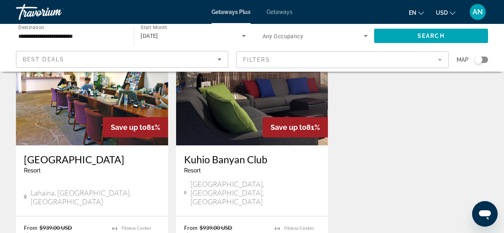
click at [224, 161] on h3 "Kuhio Banyan Club" at bounding box center [252, 160] width 136 height 12
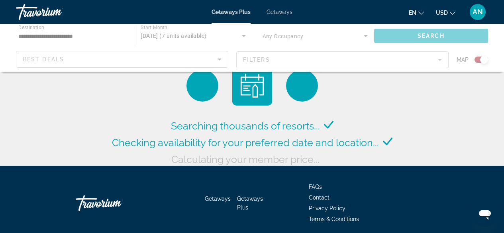
click at [200, 35] on div "Main content" at bounding box center [252, 48] width 504 height 48
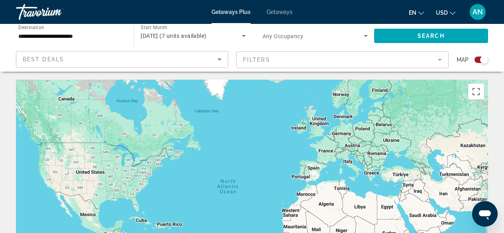
click at [189, 41] on div "[DATE] (7 units available)" at bounding box center [193, 36] width 105 height 22
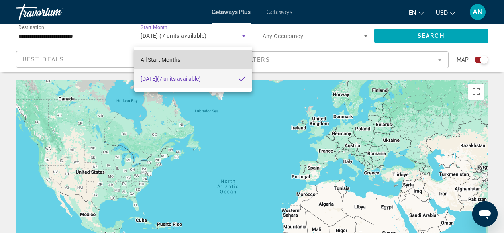
click at [185, 61] on mat-option "All Start Months" at bounding box center [193, 59] width 118 height 19
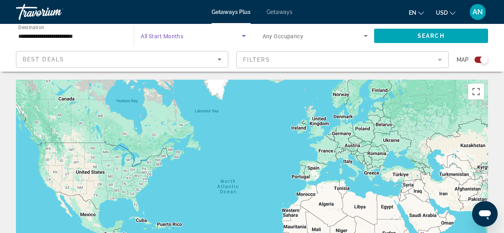
click at [185, 34] on span "Search widget" at bounding box center [191, 36] width 101 height 10
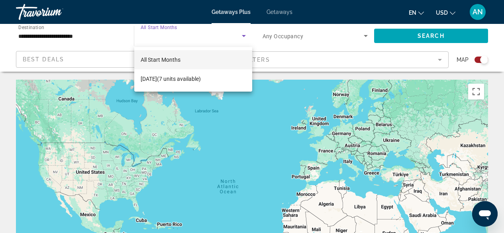
click at [175, 62] on span "All Start Months" at bounding box center [161, 60] width 40 height 6
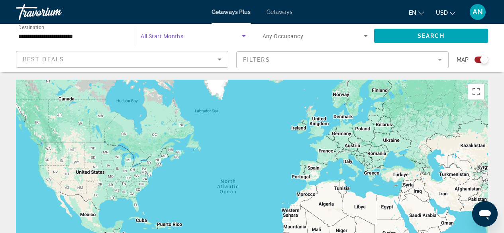
click at [246, 36] on icon "Search widget" at bounding box center [244, 36] width 10 height 10
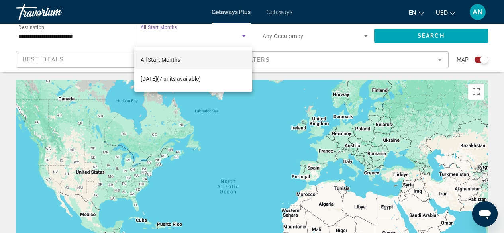
click at [125, 46] on div at bounding box center [252, 116] width 504 height 233
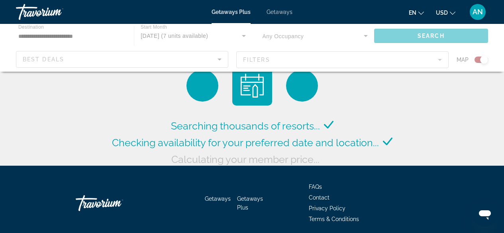
click at [191, 33] on div "Main content" at bounding box center [252, 48] width 504 height 48
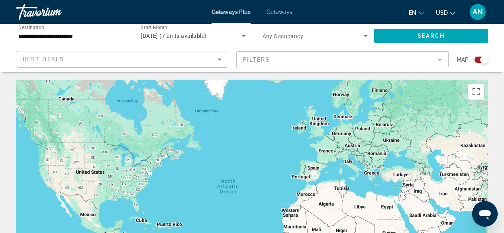
click at [270, 12] on span "Getaways" at bounding box center [280, 12] width 26 height 6
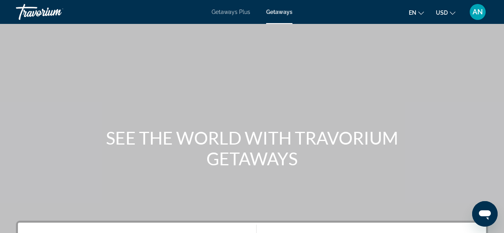
click at [230, 18] on div "Getaways Plus Getaways en English Español Français Italiano Português русский U…" at bounding box center [252, 12] width 504 height 21
click at [225, 12] on span "Getaways Plus" at bounding box center [231, 12] width 39 height 6
click at [234, 11] on span "Getaways Plus" at bounding box center [231, 12] width 39 height 6
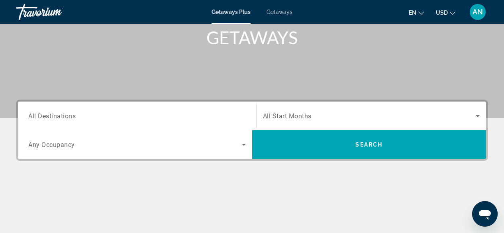
scroll to position [130, 0]
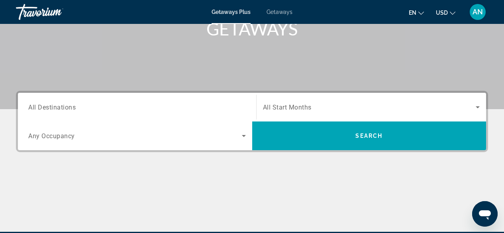
click at [184, 100] on div "Search widget" at bounding box center [137, 107] width 218 height 23
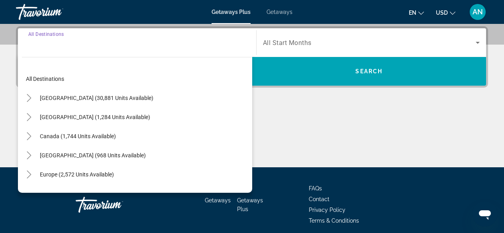
scroll to position [195, 0]
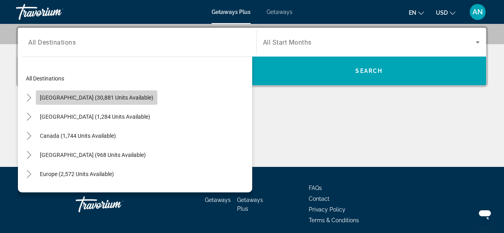
click at [120, 95] on span "[GEOGRAPHIC_DATA] (30,881 units available)" at bounding box center [97, 97] width 114 height 6
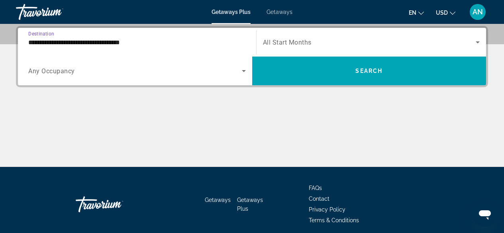
click at [111, 42] on input "**********" at bounding box center [137, 43] width 218 height 10
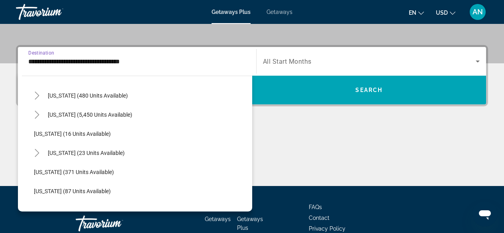
scroll to position [98, 0]
click at [111, 157] on span "Search widget" at bounding box center [86, 152] width 85 height 19
type input "**********"
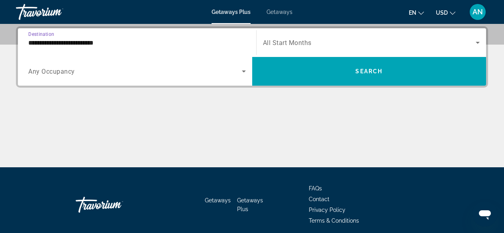
scroll to position [195, 0]
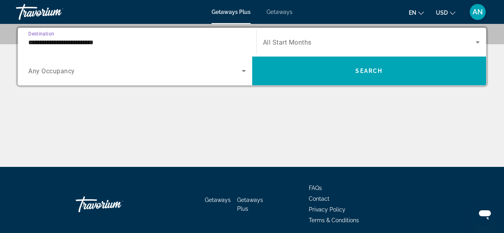
click at [356, 41] on span "Search widget" at bounding box center [369, 42] width 213 height 10
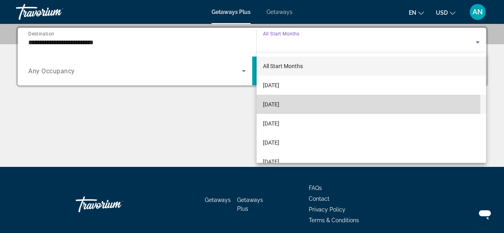
click at [311, 104] on mat-option "[DATE]" at bounding box center [372, 104] width 230 height 19
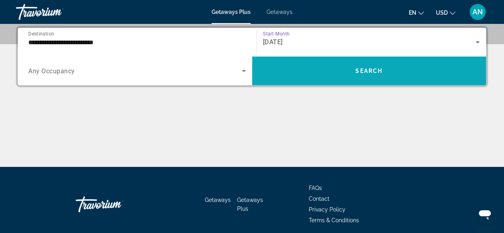
click at [371, 72] on span "Search" at bounding box center [369, 71] width 27 height 6
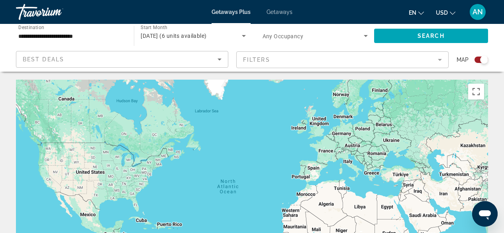
click at [485, 57] on div "Search widget" at bounding box center [484, 60] width 8 height 8
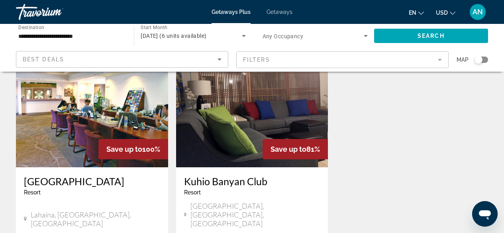
scroll to position [65, 0]
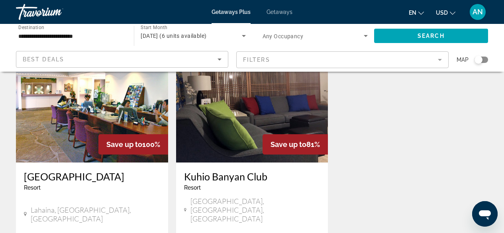
click at [68, 178] on h3 "[GEOGRAPHIC_DATA]" at bounding box center [92, 177] width 136 height 12
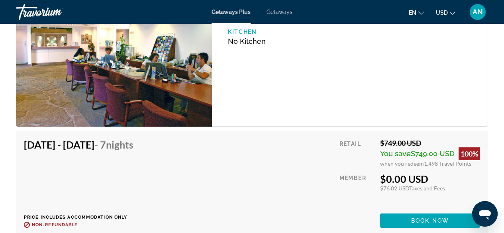
scroll to position [1549, 0]
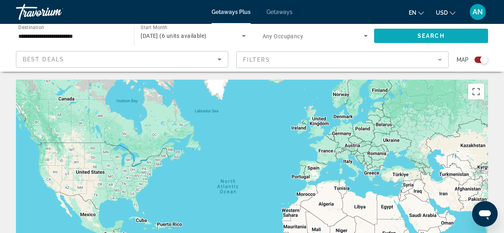
click at [389, 34] on span "Search widget" at bounding box center [431, 35] width 114 height 19
click at [486, 60] on div "Search widget" at bounding box center [484, 60] width 8 height 8
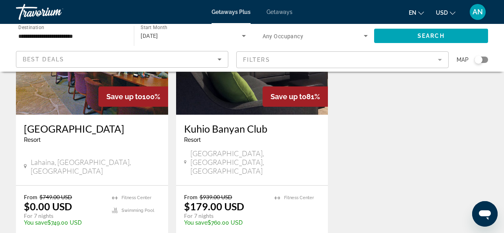
scroll to position [110, 0]
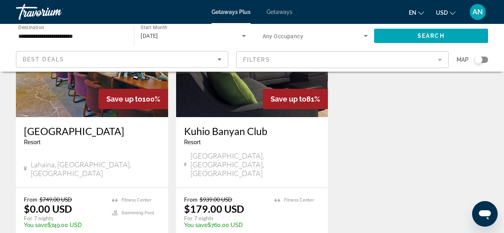
click at [251, 128] on h3 "Kuhio Banyan Club" at bounding box center [252, 131] width 136 height 12
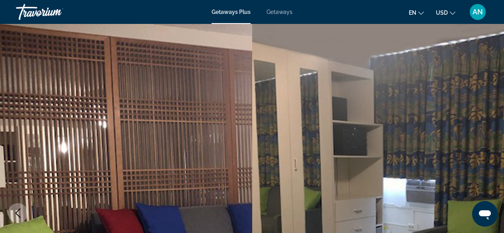
click at [286, 7] on div "Getaways Plus Getaways en English Español Français Italiano Português русский U…" at bounding box center [252, 12] width 504 height 21
click at [286, 10] on span "Getaways" at bounding box center [280, 12] width 26 height 6
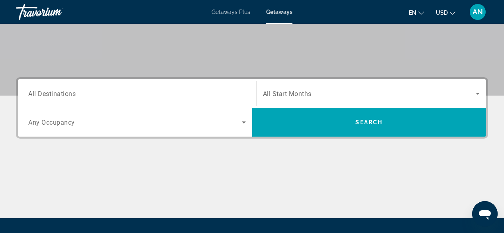
scroll to position [150, 0]
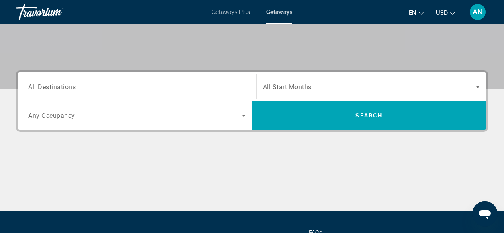
click at [185, 87] on input "Destination All Destinations" at bounding box center [137, 88] width 218 height 10
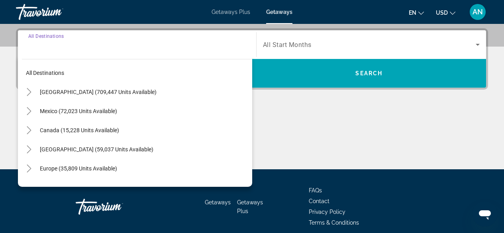
scroll to position [195, 0]
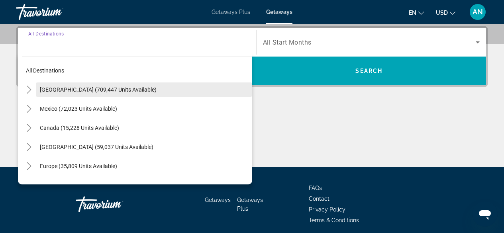
click at [157, 88] on span "Search widget" at bounding box center [144, 89] width 217 height 19
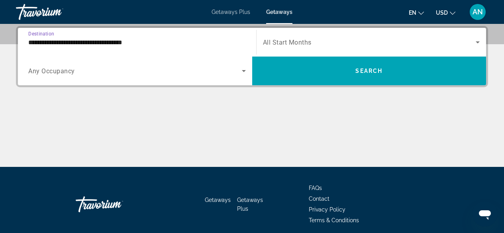
click at [183, 44] on input "**********" at bounding box center [137, 43] width 218 height 10
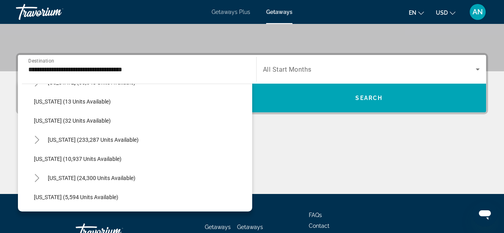
scroll to position [130, 0]
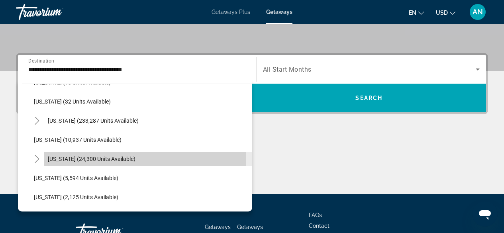
click at [67, 160] on span "[US_STATE] (24,300 units available)" at bounding box center [92, 159] width 88 height 6
type input "**********"
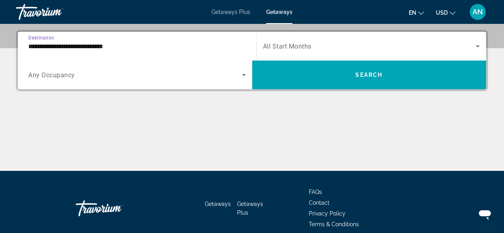
scroll to position [195, 0]
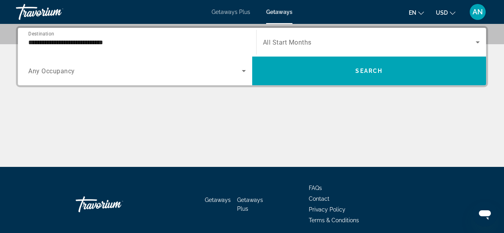
click at [309, 45] on span "All Start Months" at bounding box center [287, 43] width 49 height 8
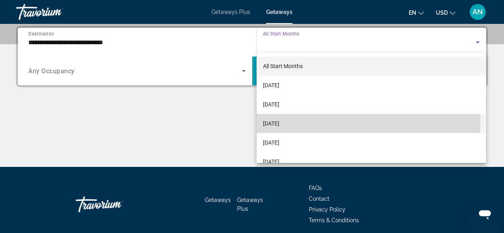
click at [280, 120] on span "[DATE]" at bounding box center [271, 124] width 16 height 10
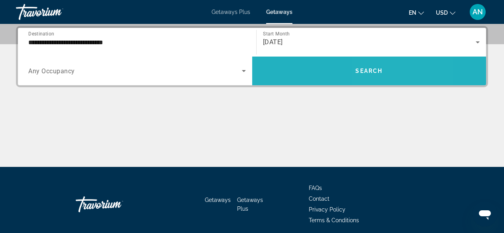
click at [376, 77] on span "Search widget" at bounding box center [369, 70] width 234 height 19
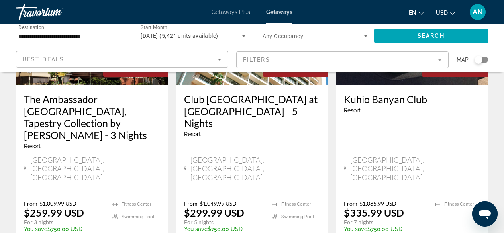
scroll to position [142, 0]
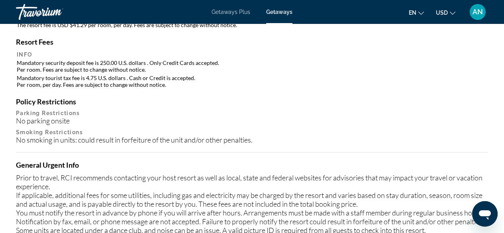
scroll to position [840, 0]
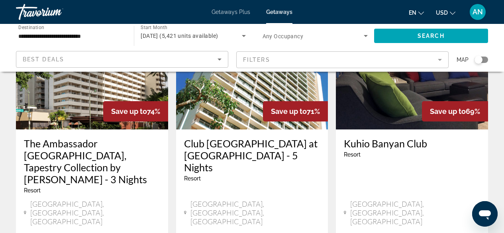
scroll to position [99, 0]
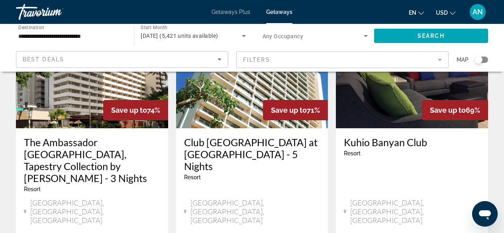
click at [254, 152] on h3 "Club [GEOGRAPHIC_DATA] at [GEOGRAPHIC_DATA] - 5 Nights" at bounding box center [252, 154] width 136 height 36
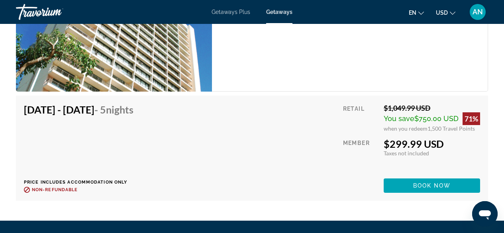
scroll to position [1573, 0]
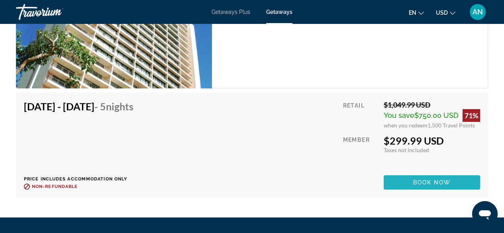
click at [425, 179] on span "Main content" at bounding box center [432, 182] width 96 height 19
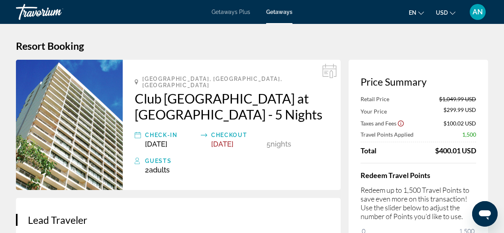
click at [280, 14] on span "Getaways" at bounding box center [279, 12] width 26 height 6
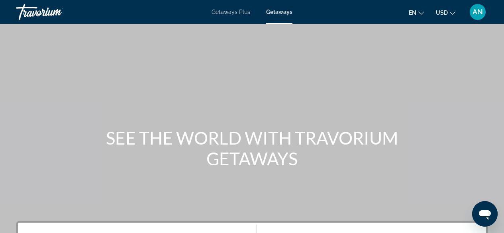
click at [279, 14] on span "Getaways" at bounding box center [279, 12] width 26 height 6
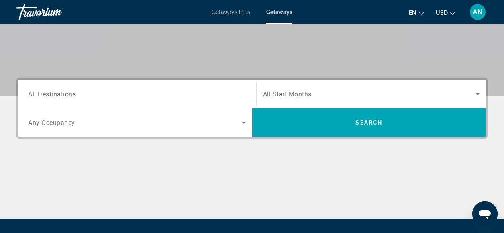
scroll to position [148, 0]
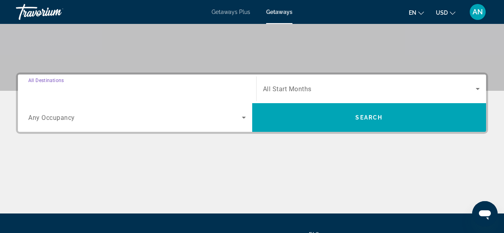
click at [155, 91] on input "Destination All Destinations" at bounding box center [137, 90] width 218 height 10
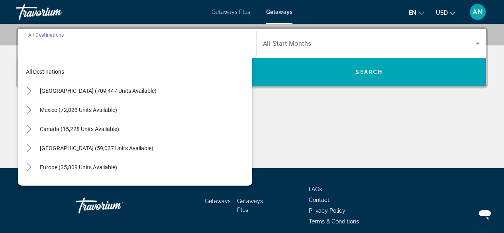
scroll to position [195, 0]
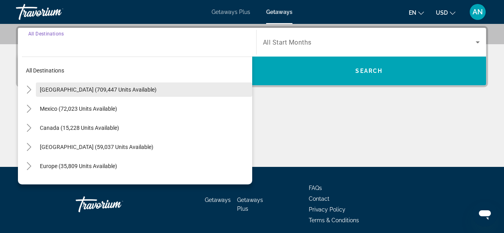
click at [142, 92] on span "Search widget" at bounding box center [144, 89] width 217 height 19
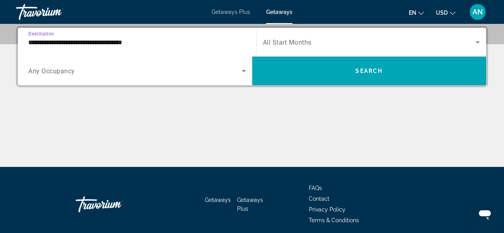
click at [144, 46] on input "**********" at bounding box center [137, 43] width 218 height 10
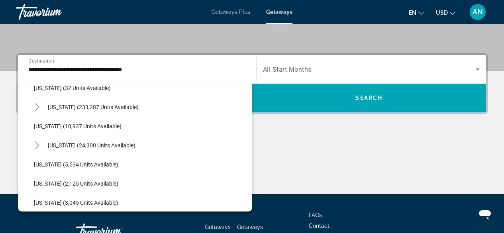
scroll to position [149, 0]
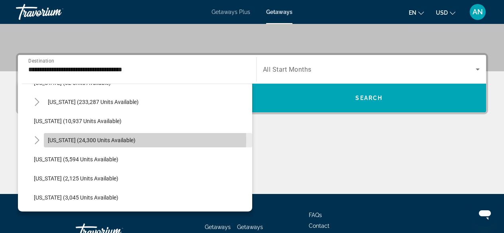
click at [116, 140] on span "[US_STATE] (24,300 units available)" at bounding box center [92, 140] width 88 height 6
type input "**********"
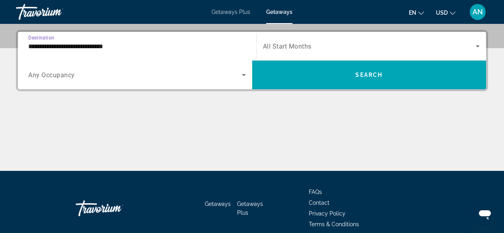
scroll to position [195, 0]
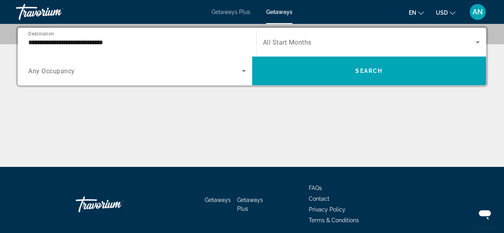
click at [298, 44] on span "All Start Months" at bounding box center [287, 43] width 49 height 8
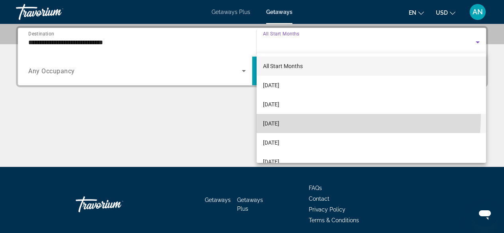
click at [294, 116] on mat-option "[DATE]" at bounding box center [372, 123] width 230 height 19
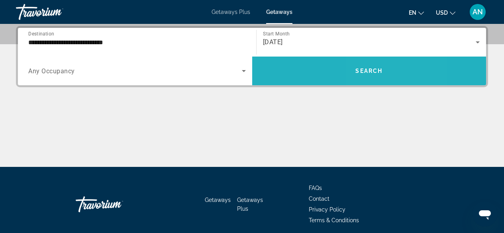
click at [366, 69] on span "Search" at bounding box center [369, 71] width 27 height 6
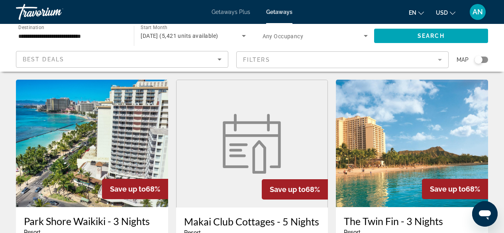
scroll to position [339, 0]
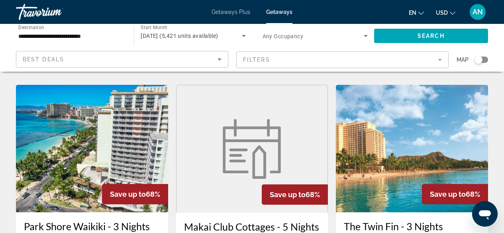
click at [135, 220] on h3 "Park Shore Waikiki - 3 Nights" at bounding box center [92, 226] width 136 height 12
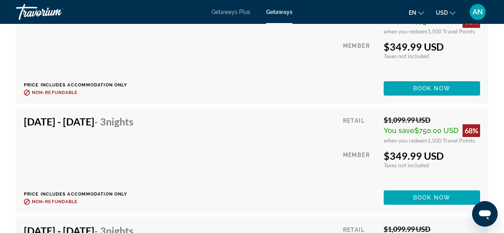
scroll to position [2176, 0]
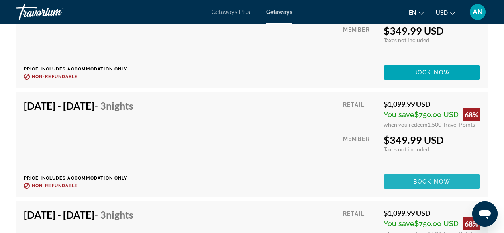
click at [416, 186] on span "Main content" at bounding box center [432, 181] width 96 height 19
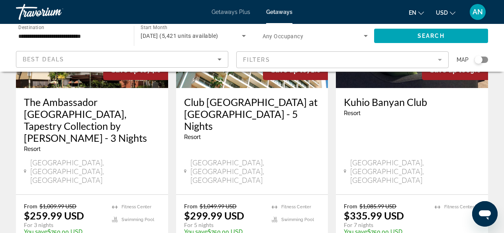
scroll to position [138, 0]
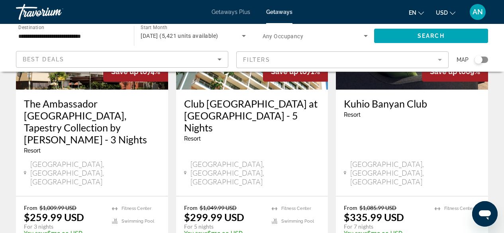
click at [242, 79] on img "Main content" at bounding box center [252, 26] width 152 height 128
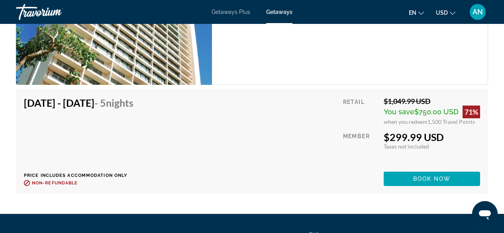
scroll to position [1581, 0]
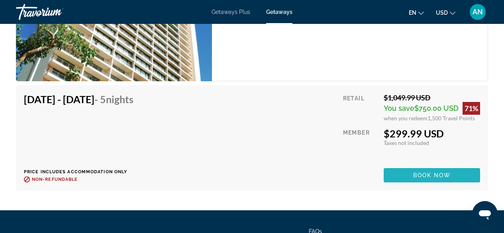
click at [446, 172] on span "Book now" at bounding box center [432, 175] width 38 height 6
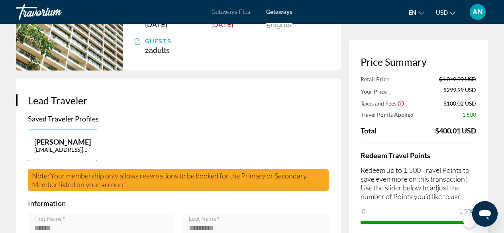
scroll to position [162, 0]
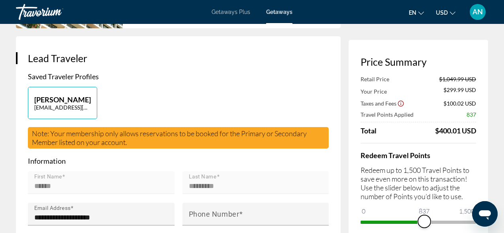
drag, startPoint x: 468, startPoint y: 220, endPoint x: 425, endPoint y: 225, distance: 43.4
click at [425, 225] on span "ngx-slider" at bounding box center [424, 221] width 13 height 13
click at [274, 14] on span "Getaways" at bounding box center [279, 12] width 26 height 6
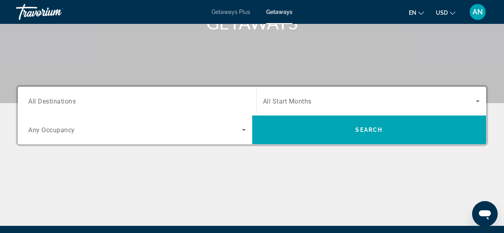
scroll to position [137, 0]
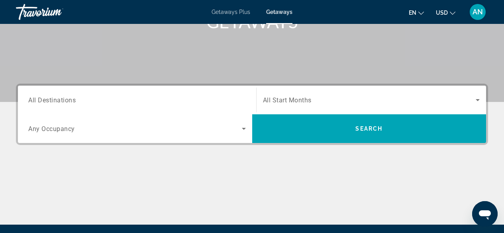
click at [224, 94] on div "Search widget" at bounding box center [137, 100] width 218 height 23
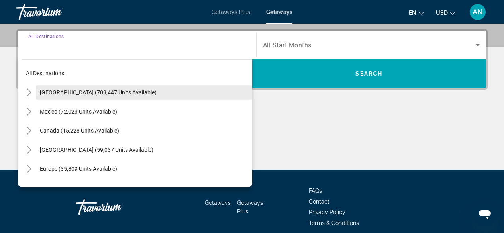
scroll to position [195, 0]
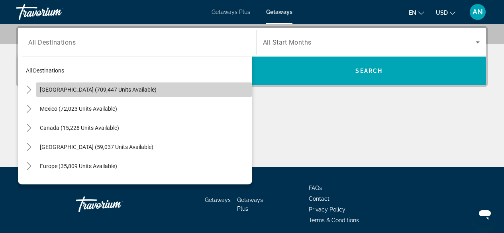
click at [163, 90] on span "Search widget" at bounding box center [144, 89] width 217 height 19
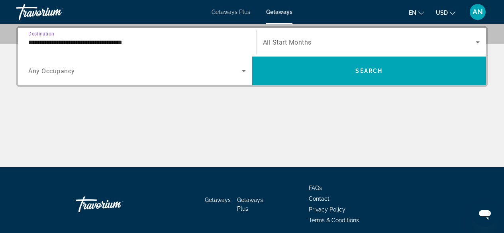
click at [89, 48] on div "**********" at bounding box center [137, 42] width 218 height 23
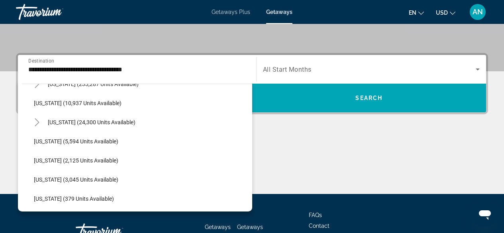
scroll to position [175, 0]
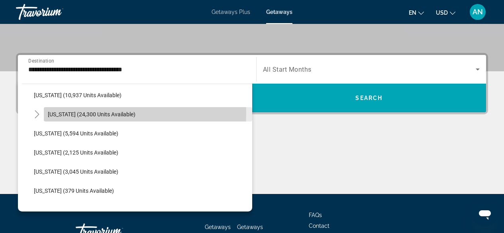
click at [67, 112] on span "[US_STATE] (24,300 units available)" at bounding box center [92, 114] width 88 height 6
type input "**********"
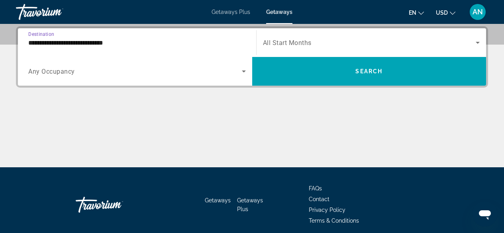
scroll to position [195, 0]
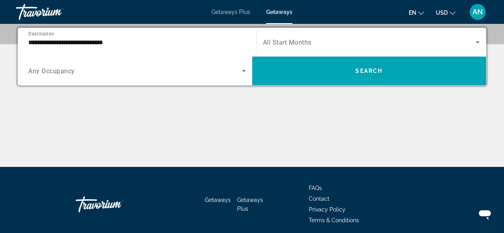
click at [280, 125] on div "Main content" at bounding box center [252, 137] width 472 height 60
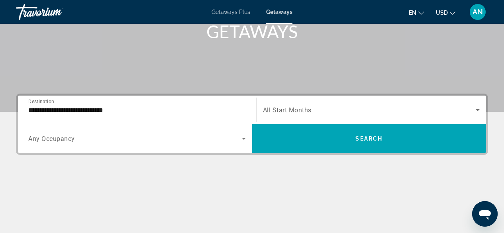
scroll to position [128, 0]
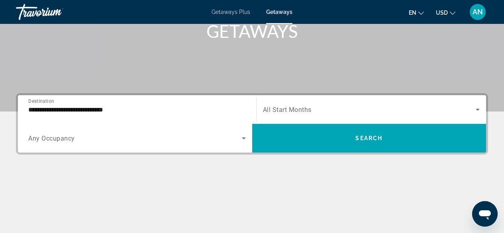
click at [331, 113] on span "Search widget" at bounding box center [369, 110] width 213 height 10
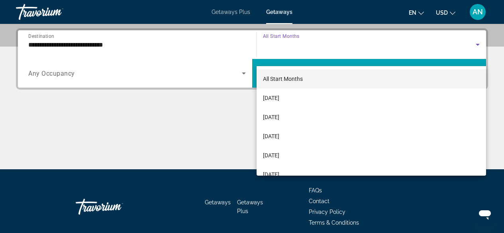
scroll to position [195, 0]
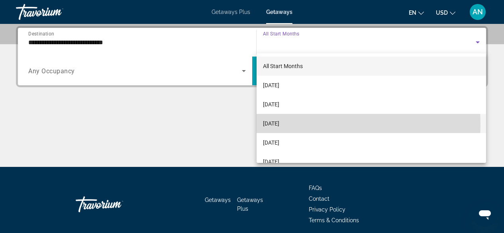
click at [280, 124] on span "[DATE]" at bounding box center [271, 124] width 16 height 10
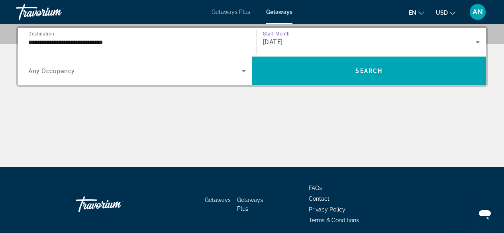
click at [156, 75] on span "Search widget" at bounding box center [135, 71] width 214 height 10
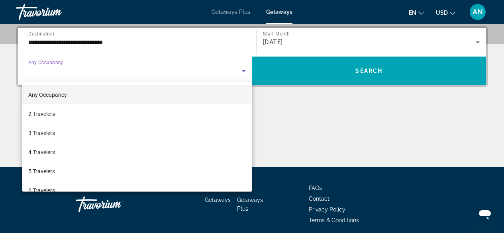
click at [295, 120] on div at bounding box center [252, 116] width 504 height 233
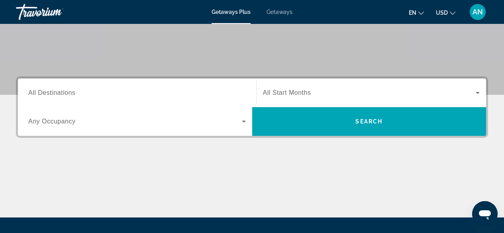
scroll to position [146, 0]
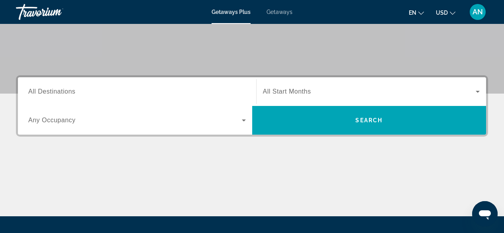
click at [282, 15] on div "Getaways Plus Getaways en English Español Français Italiano Português русский U…" at bounding box center [252, 12] width 504 height 21
click at [100, 82] on div "Search widget" at bounding box center [137, 92] width 218 height 23
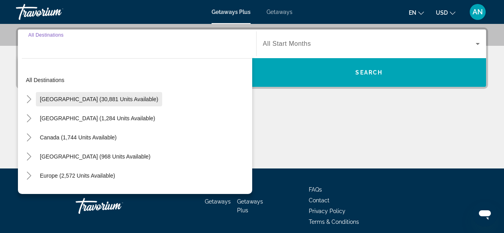
scroll to position [195, 0]
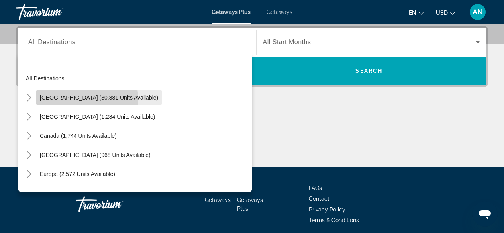
click at [78, 99] on span "[GEOGRAPHIC_DATA] (30,881 units available)" at bounding box center [99, 97] width 118 height 6
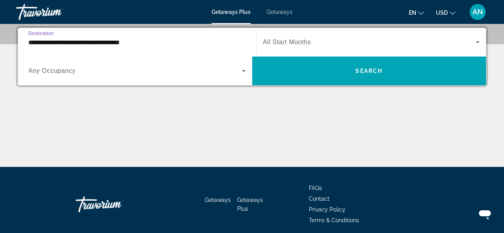
click at [89, 41] on input "**********" at bounding box center [137, 43] width 218 height 10
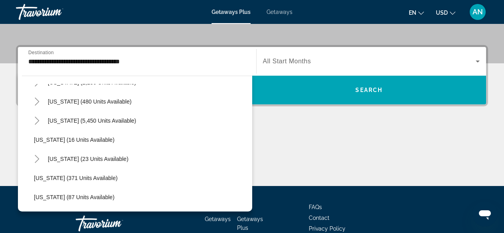
scroll to position [97, 0]
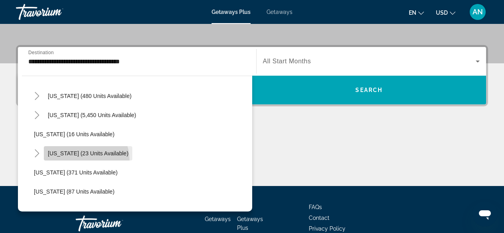
click at [86, 159] on span "Search widget" at bounding box center [88, 153] width 89 height 19
type input "**********"
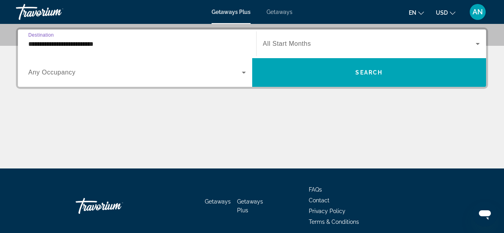
scroll to position [195, 0]
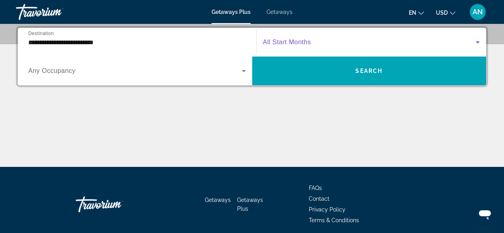
click at [319, 41] on span "Search widget" at bounding box center [369, 42] width 213 height 10
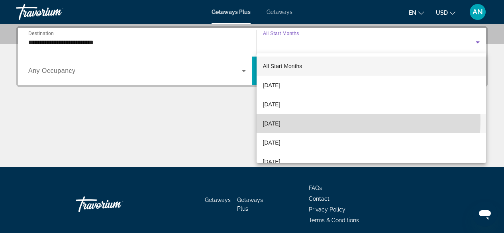
click at [281, 120] on span "[DATE]" at bounding box center [272, 124] width 18 height 10
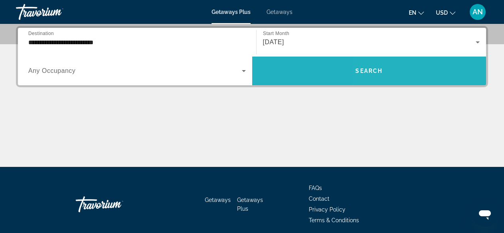
click at [411, 73] on span "Search widget" at bounding box center [369, 70] width 234 height 19
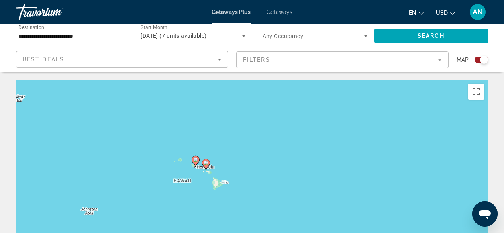
click at [285, 13] on span "Getaways" at bounding box center [280, 12] width 26 height 6
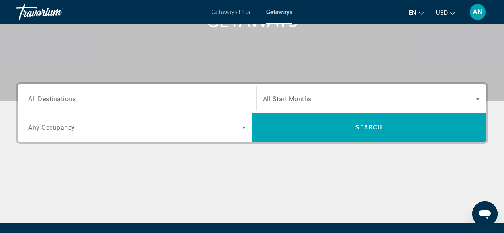
scroll to position [164, 0]
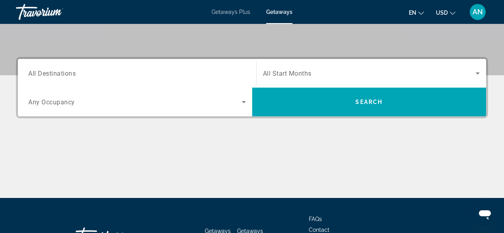
click at [214, 81] on div "Search widget" at bounding box center [137, 73] width 218 height 23
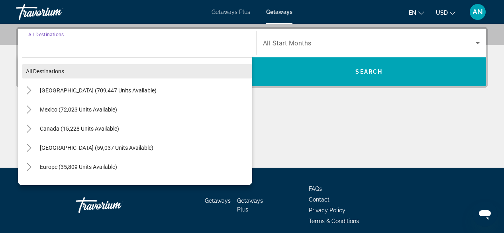
scroll to position [195, 0]
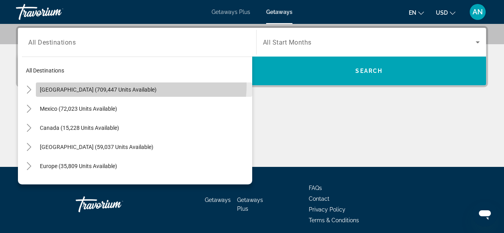
click at [135, 85] on span "Search widget" at bounding box center [144, 89] width 217 height 19
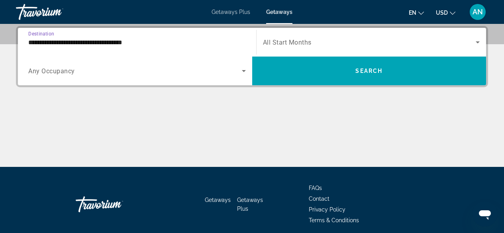
click at [120, 41] on input "**********" at bounding box center [137, 43] width 218 height 10
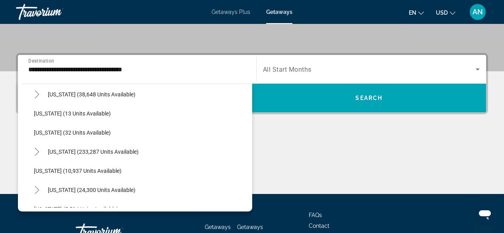
scroll to position [108, 0]
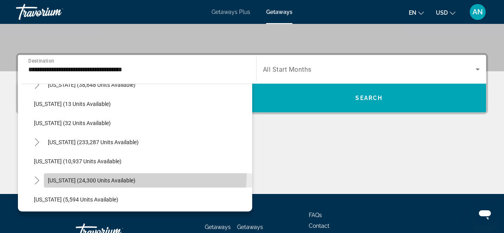
click at [113, 174] on span "Search widget" at bounding box center [148, 180] width 209 height 19
type input "**********"
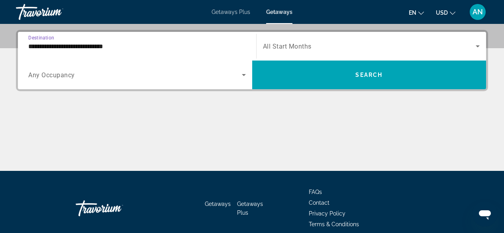
scroll to position [195, 0]
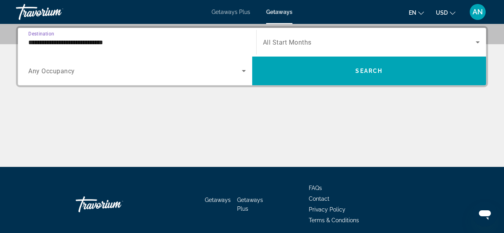
click at [302, 49] on div "Search widget" at bounding box center [371, 42] width 217 height 22
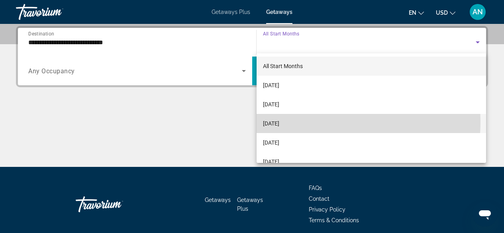
click at [280, 122] on span "[DATE]" at bounding box center [271, 124] width 16 height 10
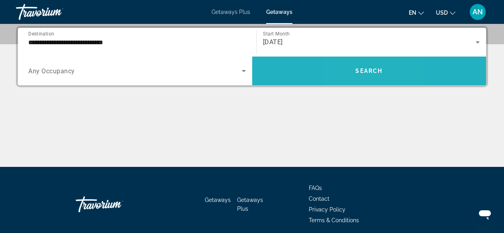
click at [355, 78] on span "Search widget" at bounding box center [369, 70] width 234 height 19
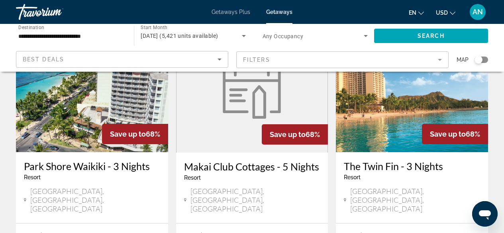
scroll to position [413, 0]
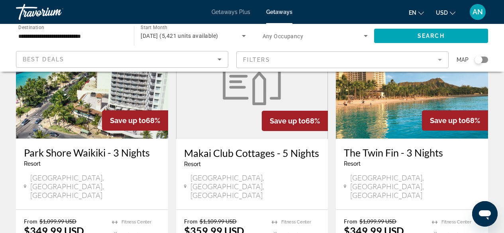
click at [75, 97] on img "Main content" at bounding box center [92, 75] width 152 height 128
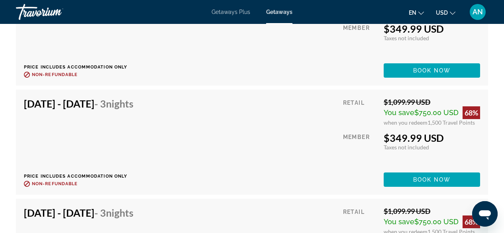
scroll to position [2184, 0]
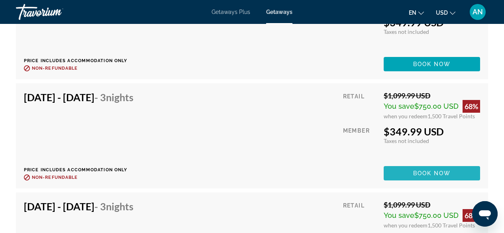
click at [413, 175] on span "Book now" at bounding box center [432, 173] width 38 height 6
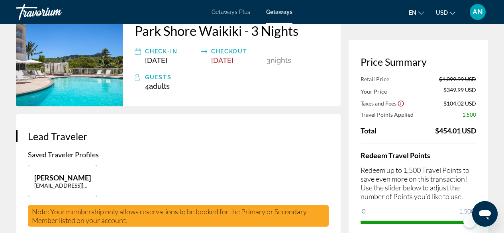
scroll to position [91, 0]
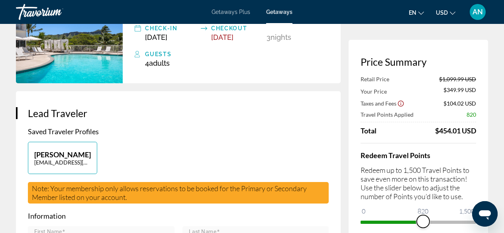
drag, startPoint x: 466, startPoint y: 222, endPoint x: 423, endPoint y: 226, distance: 42.8
click at [423, 226] on span "ngx-slider" at bounding box center [423, 221] width 13 height 13
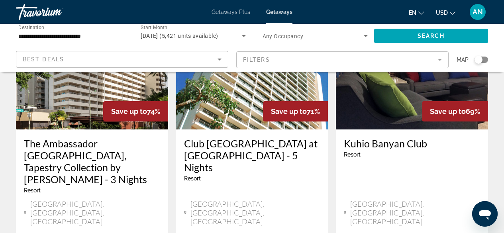
scroll to position [99, 0]
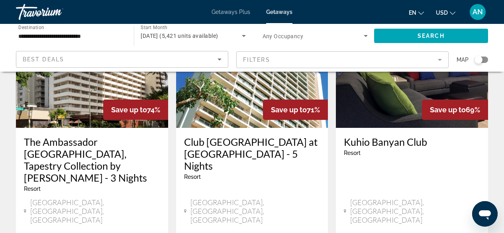
click at [232, 144] on h3 "Club [GEOGRAPHIC_DATA] at [GEOGRAPHIC_DATA] - 5 Nights" at bounding box center [252, 154] width 136 height 36
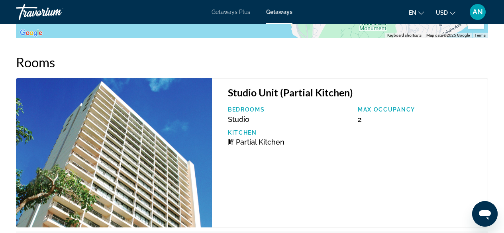
scroll to position [1552, 0]
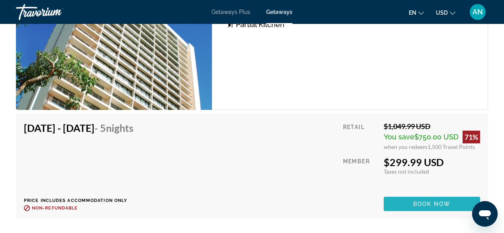
click at [422, 202] on span "Main content" at bounding box center [432, 204] width 96 height 19
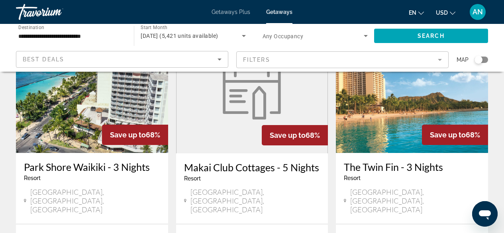
scroll to position [401, 0]
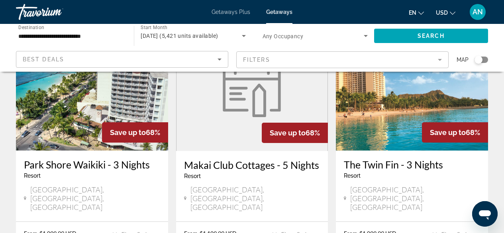
click at [247, 159] on h3 "Makai Club Cottages - 5 Nights" at bounding box center [252, 165] width 136 height 12
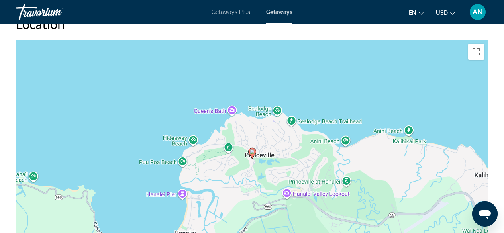
scroll to position [711, 0]
